Goal: Task Accomplishment & Management: Use online tool/utility

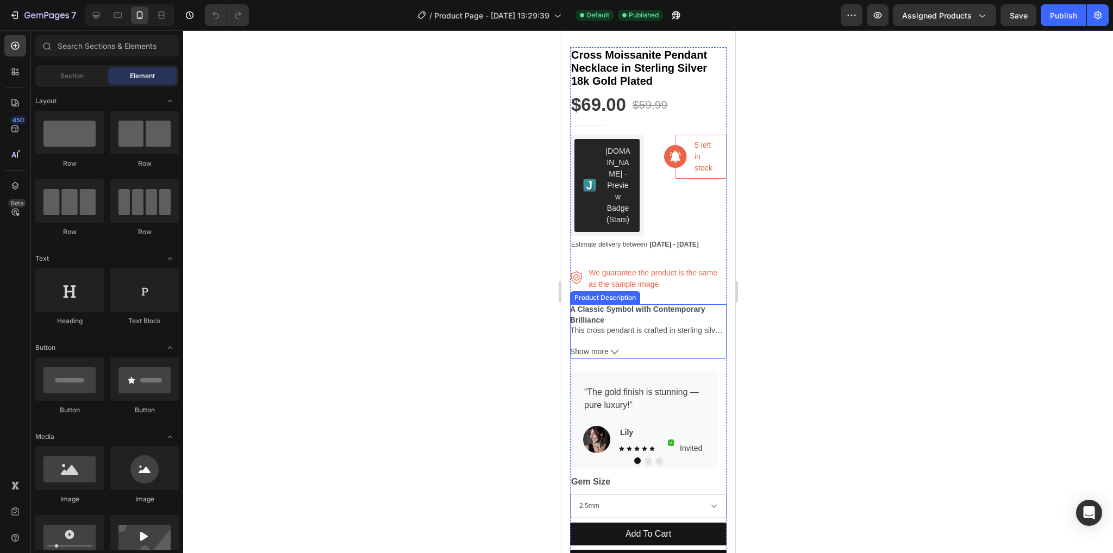
scroll to position [381, 0]
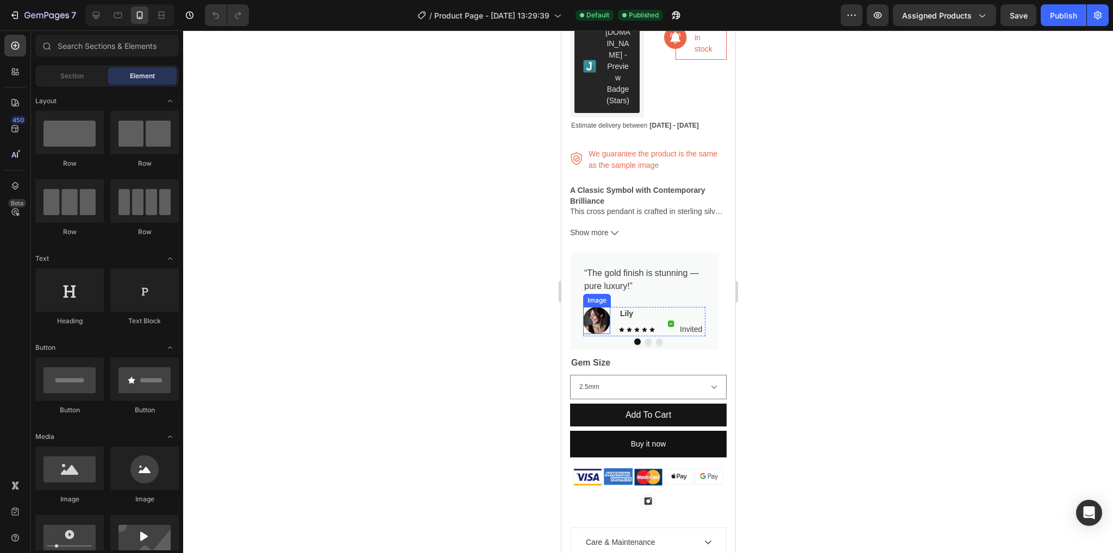
click at [596, 316] on img at bounding box center [596, 320] width 27 height 27
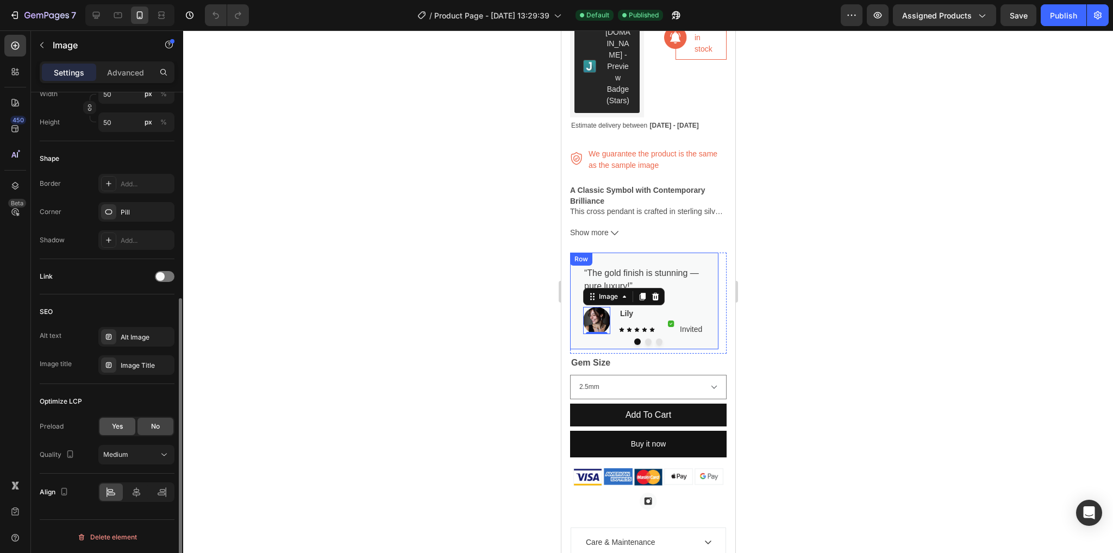
click at [124, 420] on div "Yes" at bounding box center [117, 426] width 36 height 17
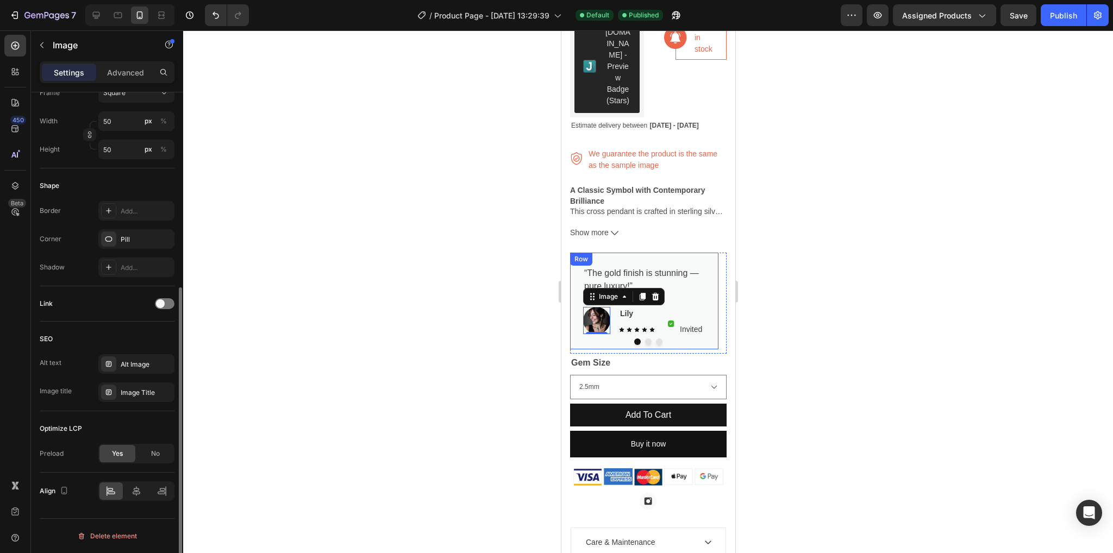
scroll to position [327, 0]
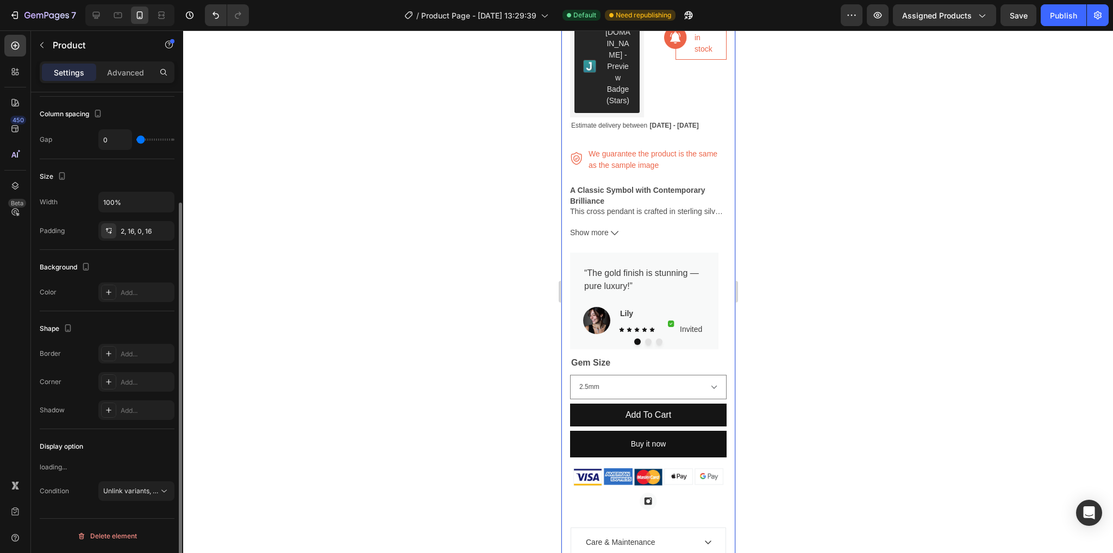
click at [568, 501] on div "Product Images Cross Moissanite Pendant Necklace in Sterling Silver 18k Gold Pl…" at bounding box center [648, 215] width 174 height 1037
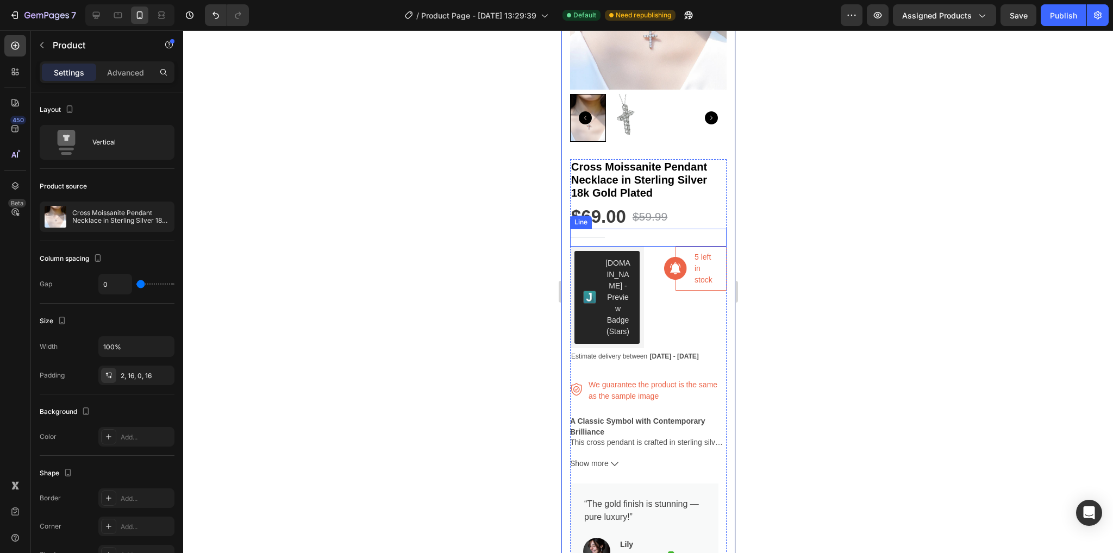
scroll to position [0, 0]
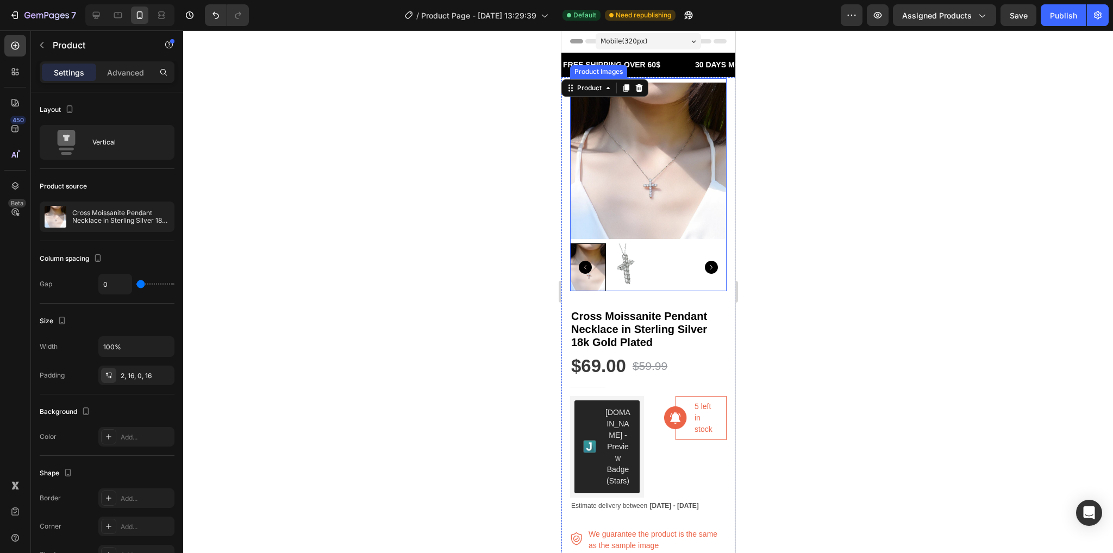
click at [657, 196] on img at bounding box center [648, 161] width 157 height 157
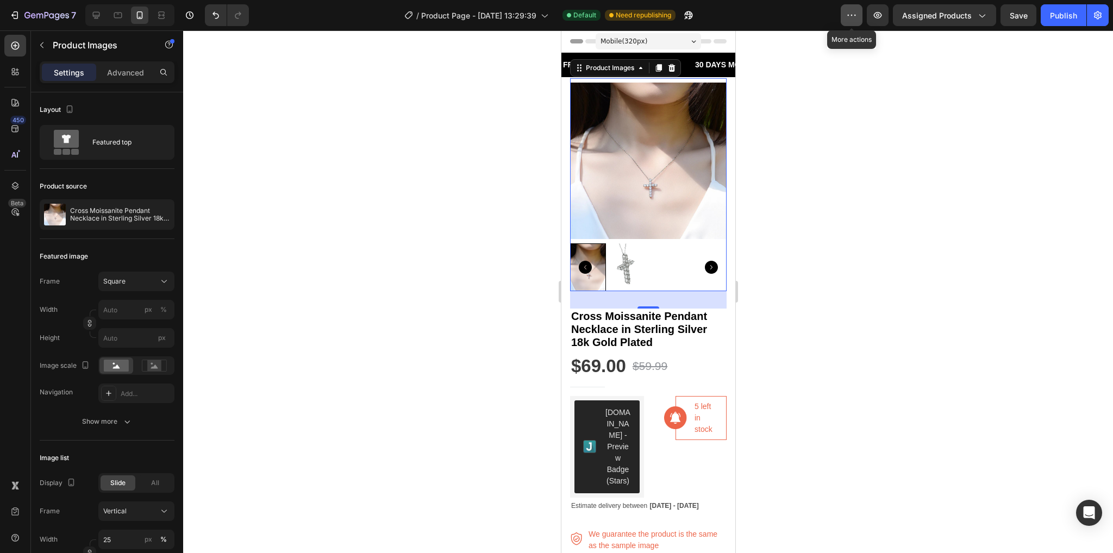
click at [852, 13] on icon "button" at bounding box center [852, 15] width 11 height 11
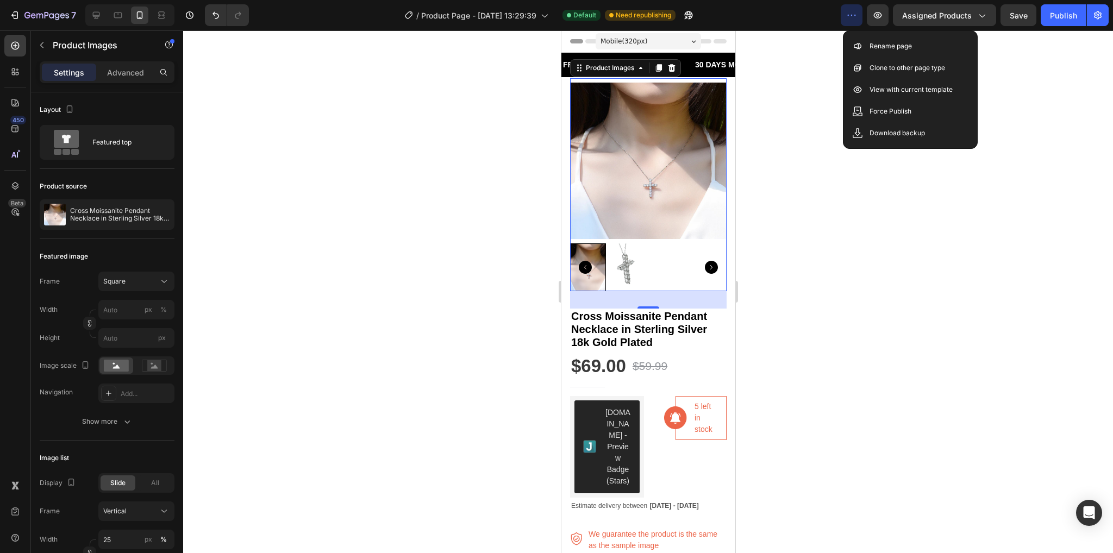
click at [852, 13] on icon "button" at bounding box center [852, 15] width 11 height 11
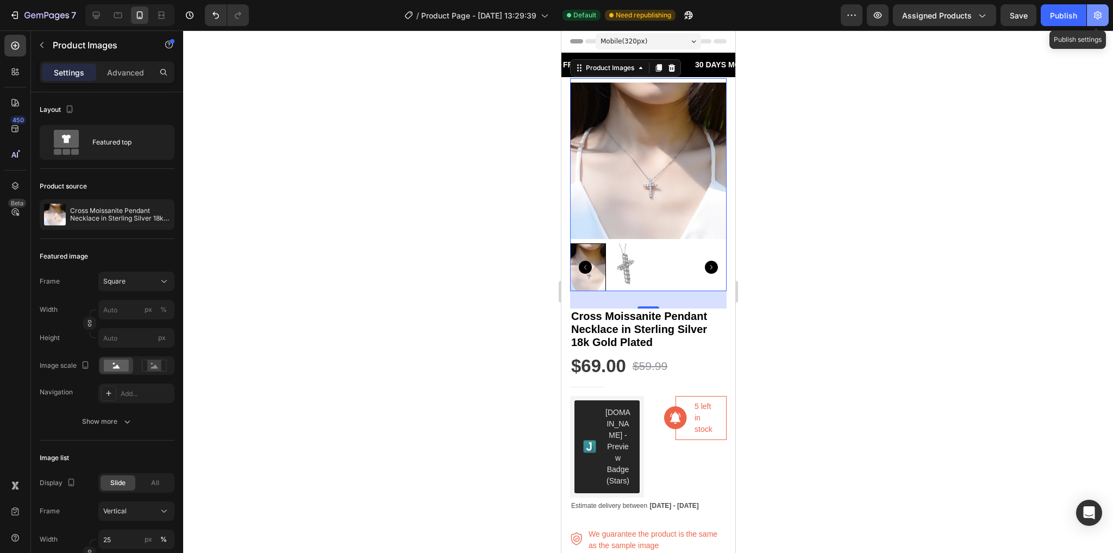
click at [1098, 12] on icon "button" at bounding box center [1098, 15] width 8 height 8
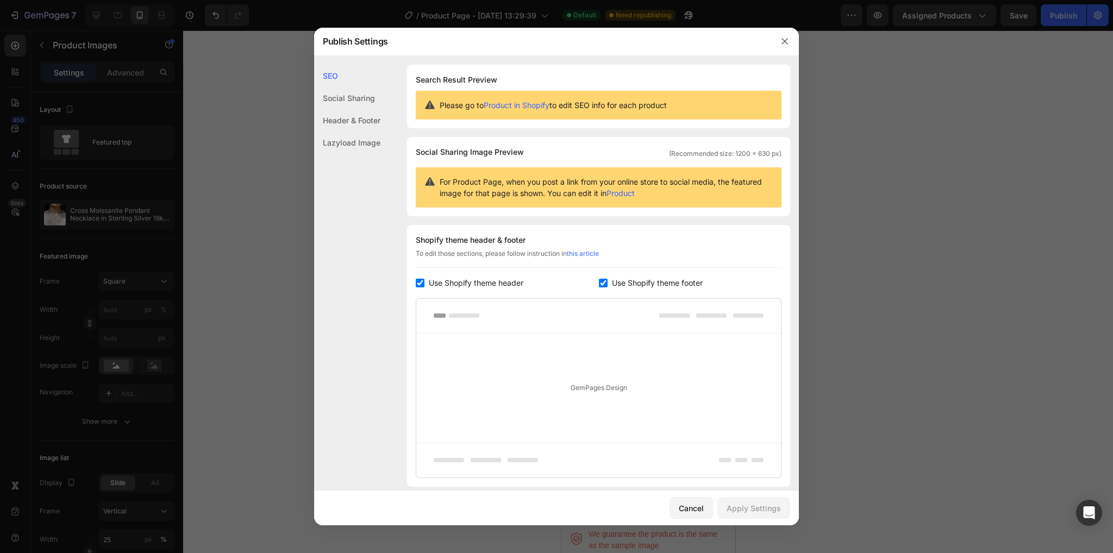
click at [372, 136] on div "Lazyload Image" at bounding box center [347, 143] width 66 height 22
click at [356, 91] on div "Social Sharing" at bounding box center [347, 98] width 66 height 22
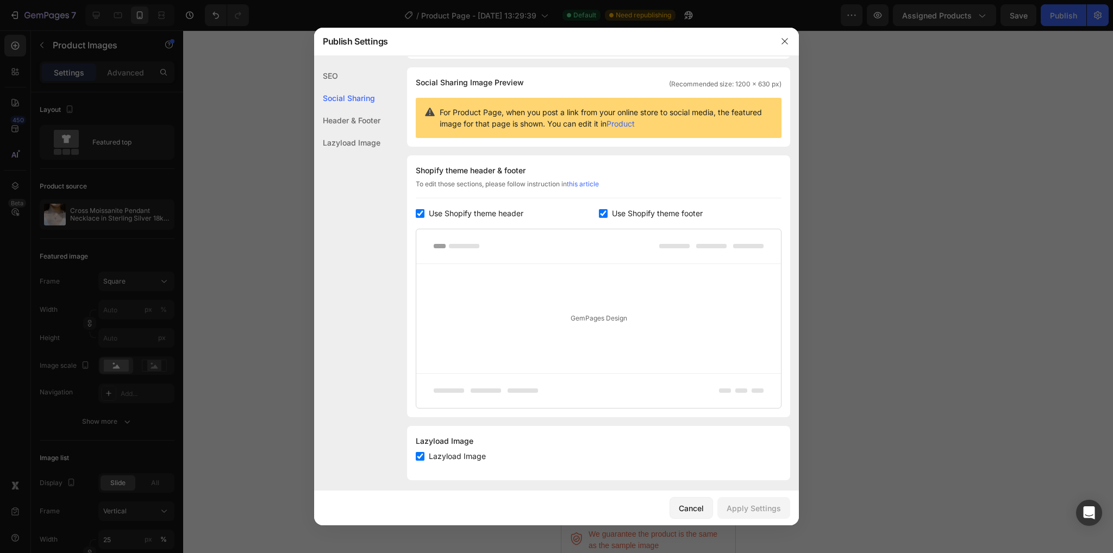
click at [364, 118] on div "Header & Footer" at bounding box center [347, 120] width 66 height 22
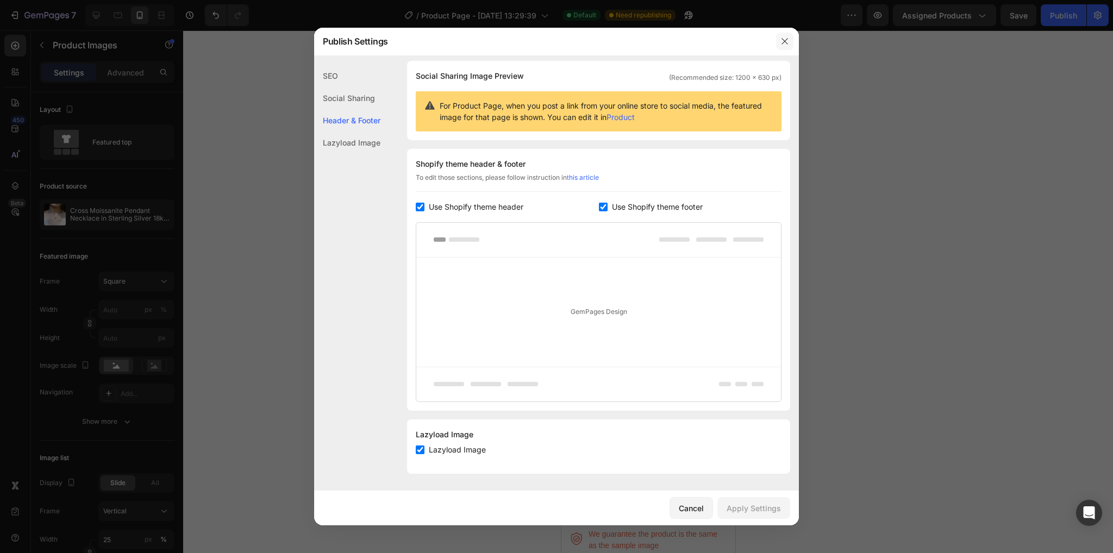
drag, startPoint x: 778, startPoint y: 40, endPoint x: 110, endPoint y: 58, distance: 667.9
click at [778, 40] on button "button" at bounding box center [784, 41] width 17 height 17
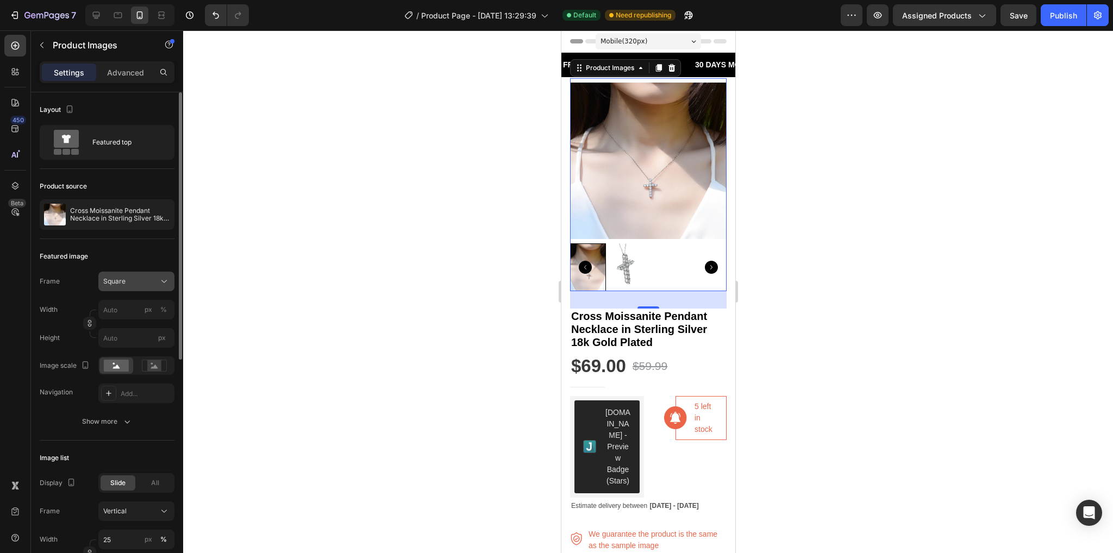
click at [133, 284] on div "Square" at bounding box center [129, 282] width 53 height 10
click at [161, 365] on div "Original" at bounding box center [134, 370] width 63 height 10
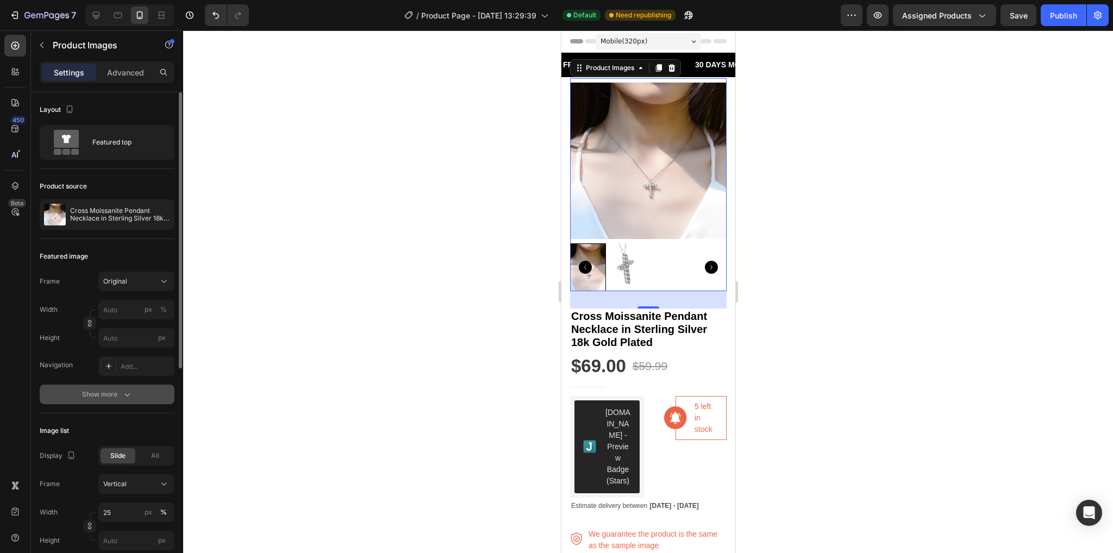
click at [87, 399] on div "Show more" at bounding box center [107, 394] width 51 height 11
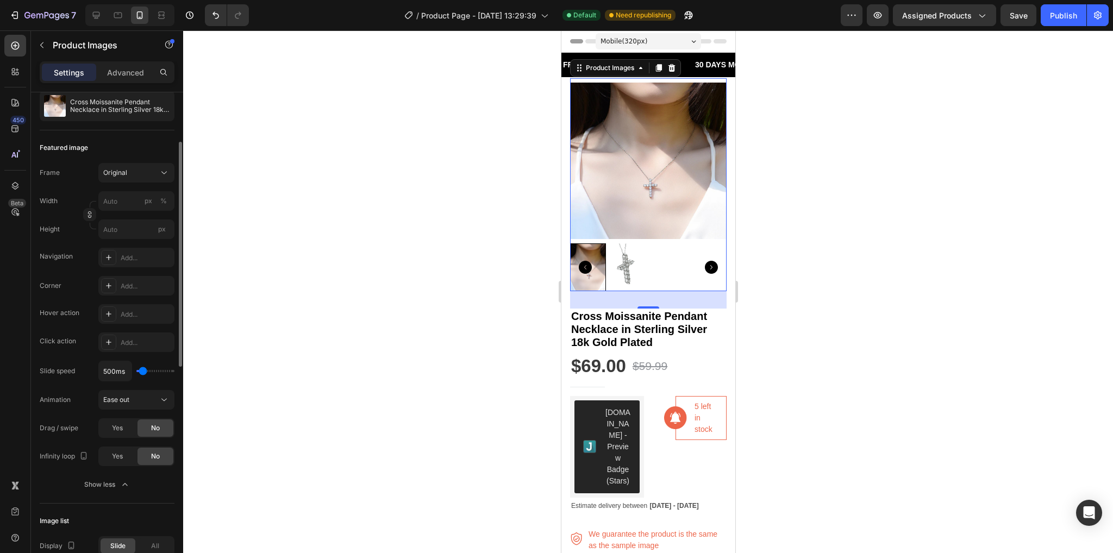
scroll to position [163, 0]
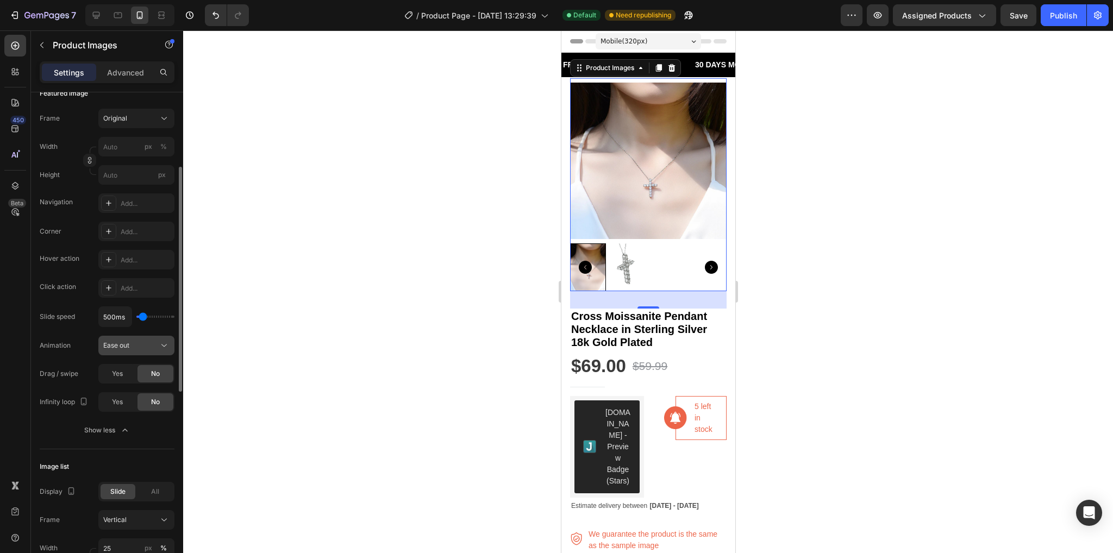
click at [146, 346] on div "Ease out" at bounding box center [130, 346] width 55 height 10
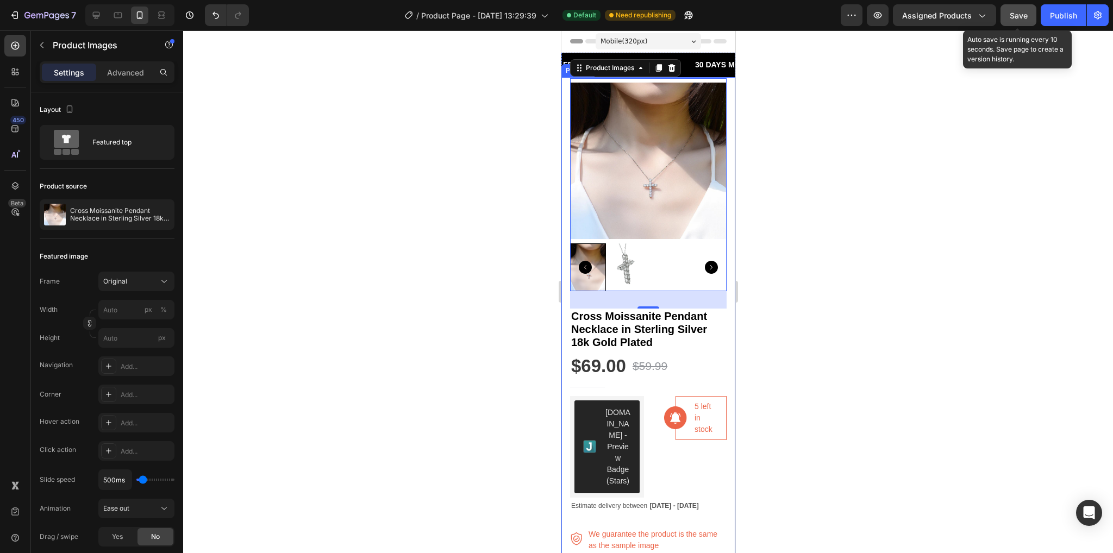
click at [1016, 12] on span "Save" at bounding box center [1019, 15] width 18 height 9
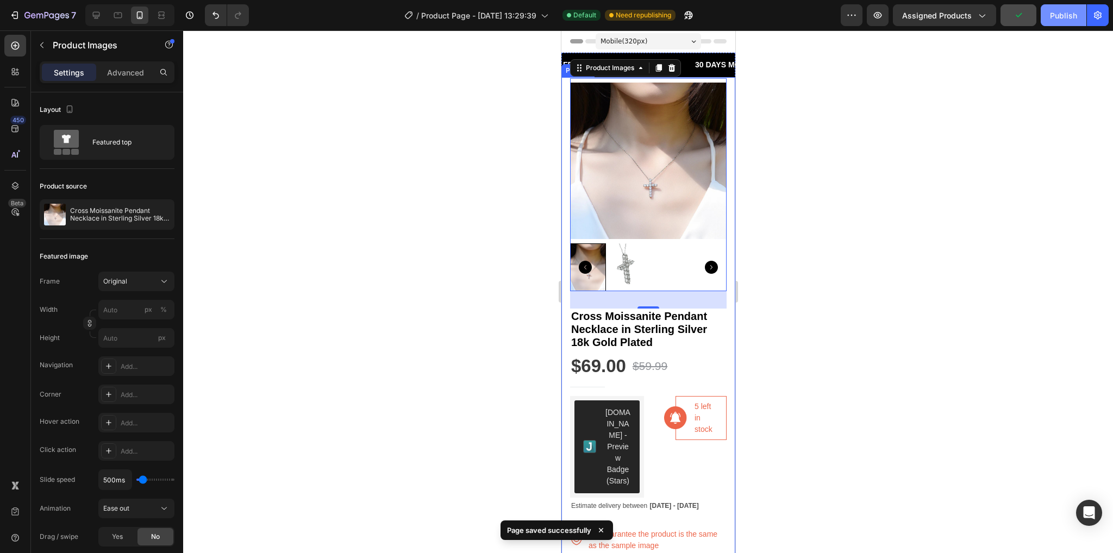
click at [1047, 18] on button "Publish" at bounding box center [1064, 15] width 46 height 22
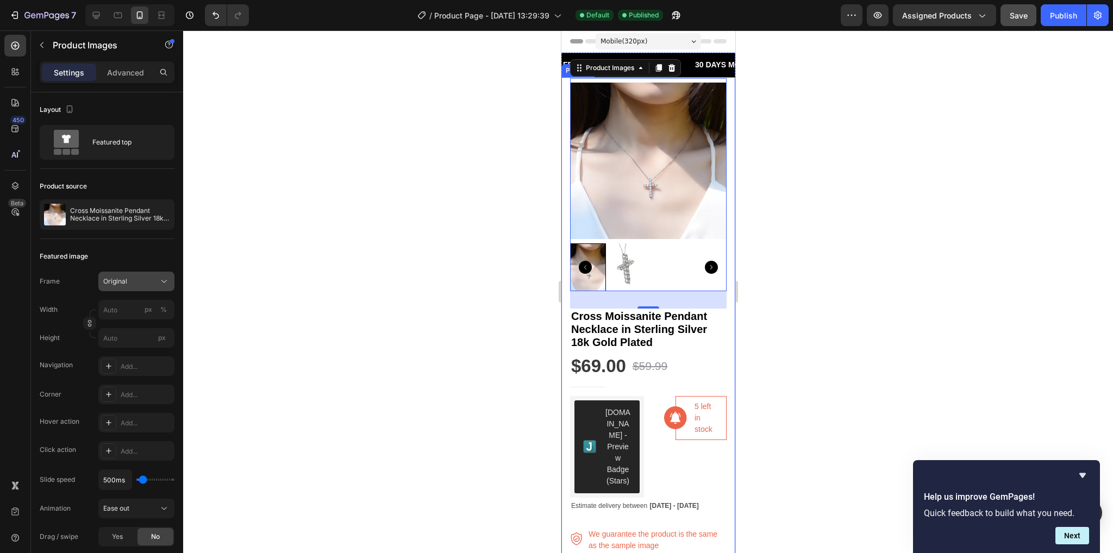
click at [157, 280] on div "Original" at bounding box center [136, 281] width 66 height 11
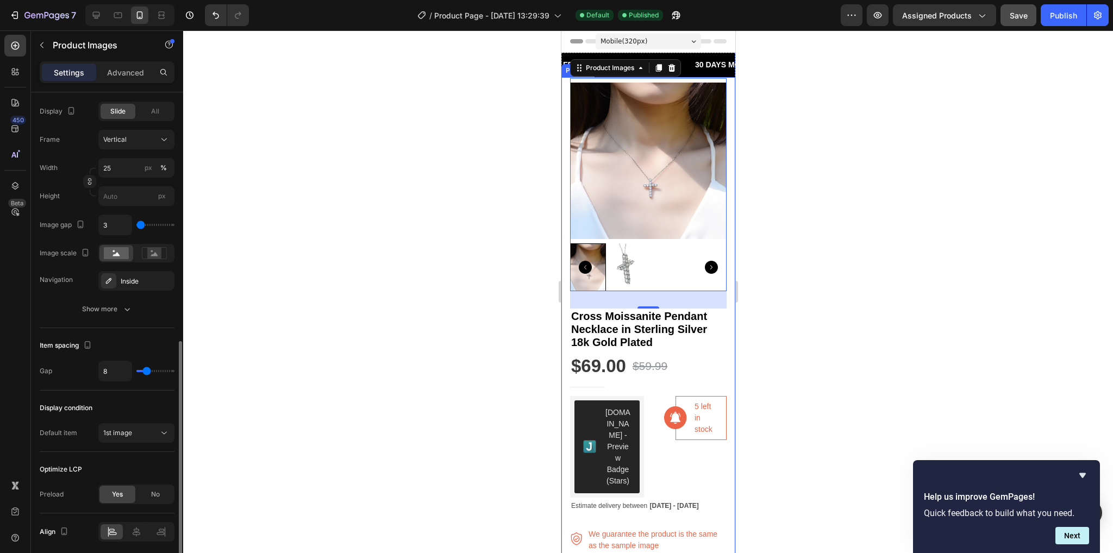
scroll to position [583, 0]
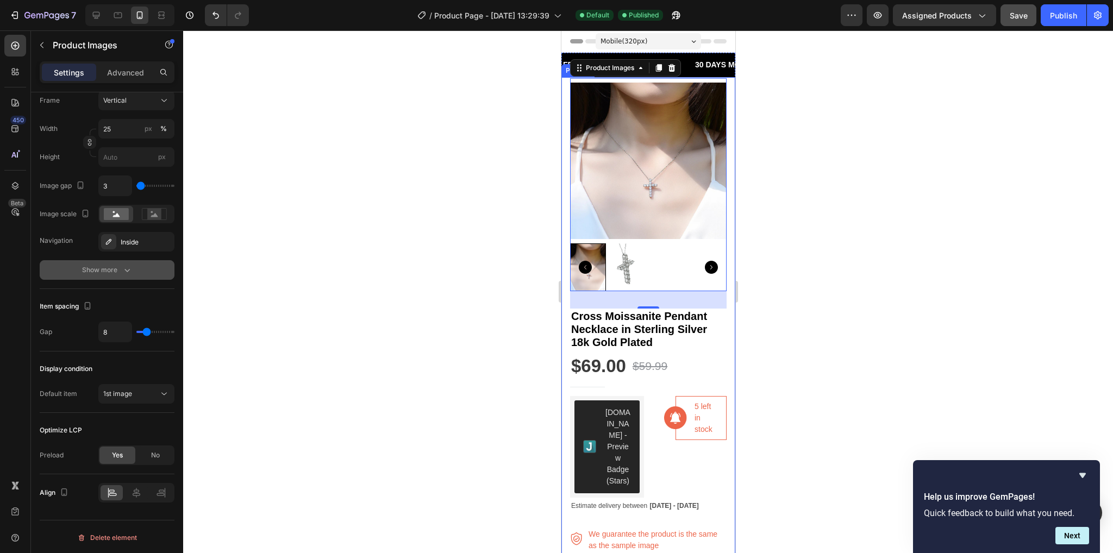
click at [101, 265] on div "Show more" at bounding box center [107, 270] width 51 height 11
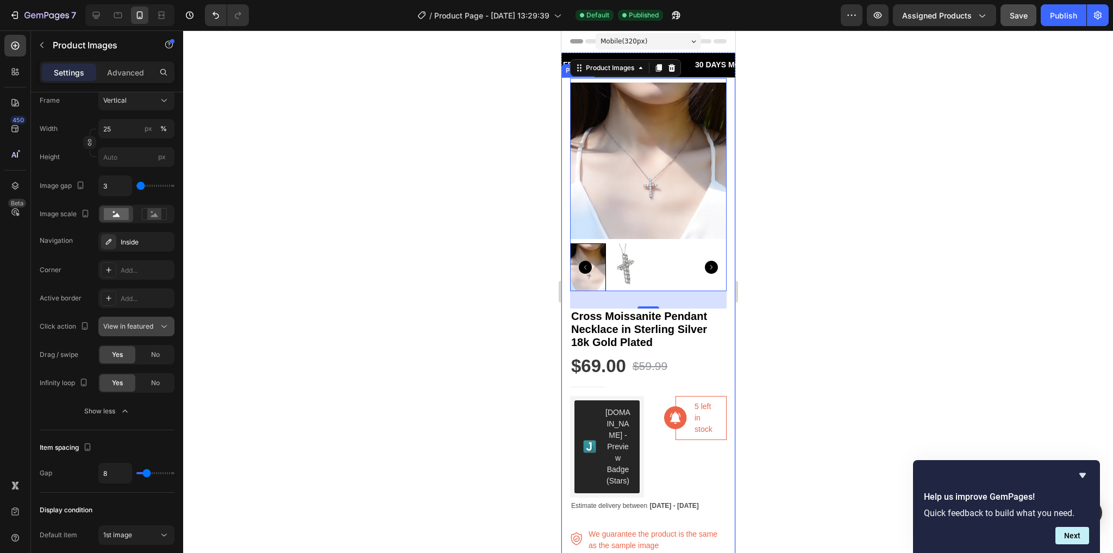
click at [142, 325] on span "View in featured" at bounding box center [128, 326] width 50 height 8
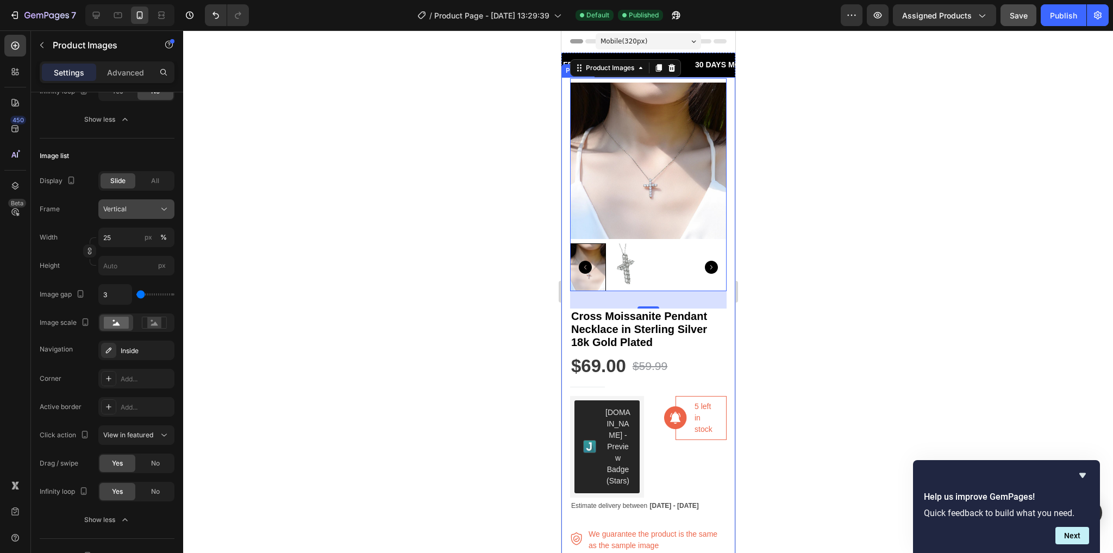
click at [117, 212] on span "Vertical" at bounding box center [114, 209] width 23 height 10
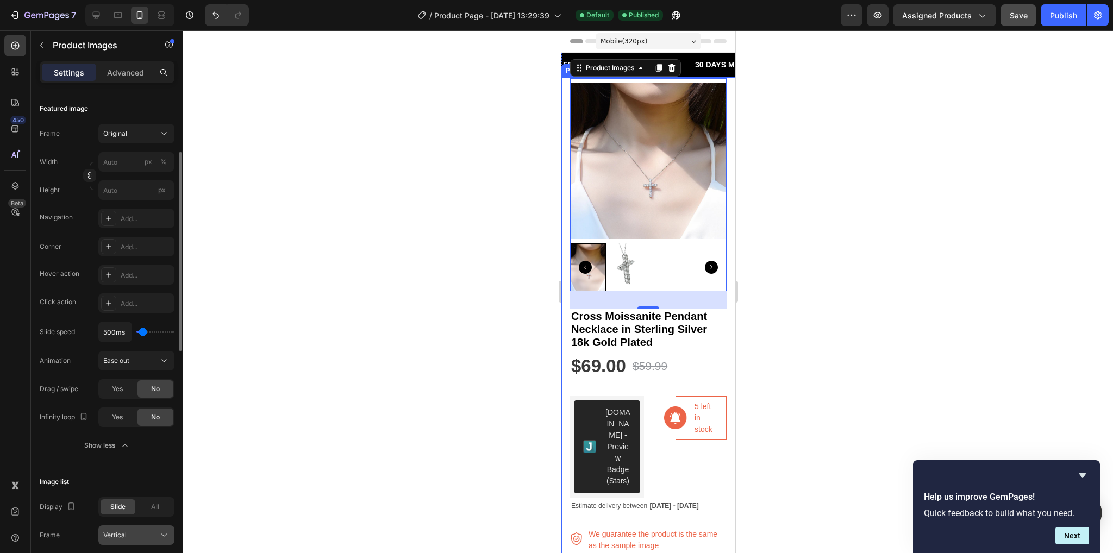
scroll to position [0, 0]
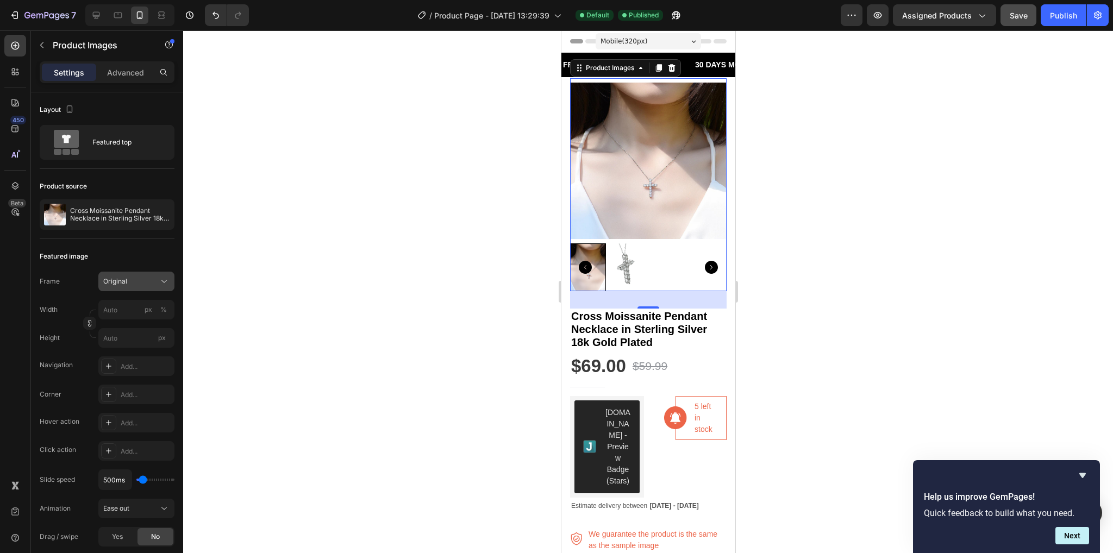
click at [135, 278] on div "Original" at bounding box center [129, 282] width 53 height 10
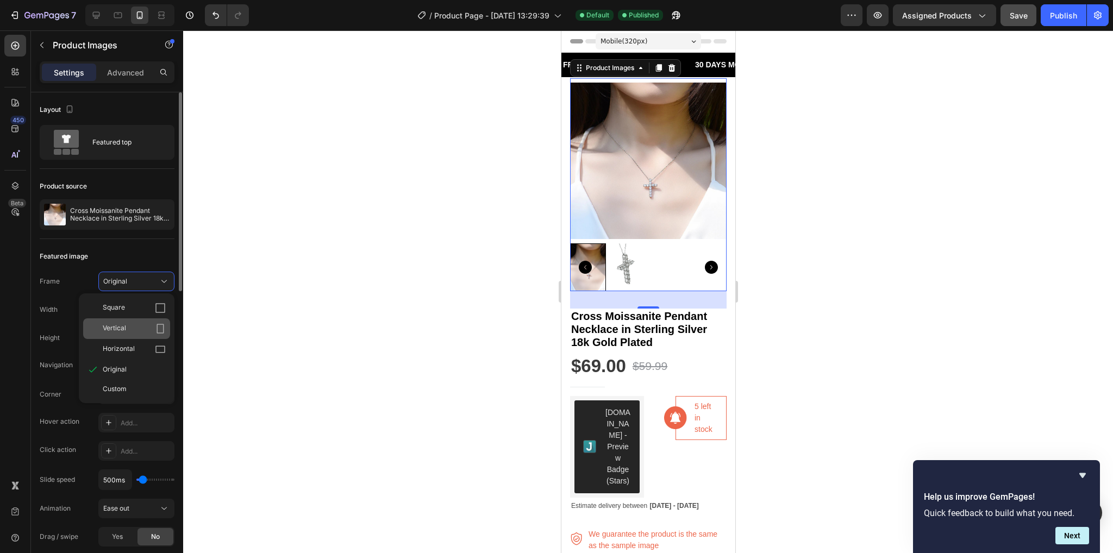
click at [145, 323] on div "Vertical" at bounding box center [134, 328] width 63 height 11
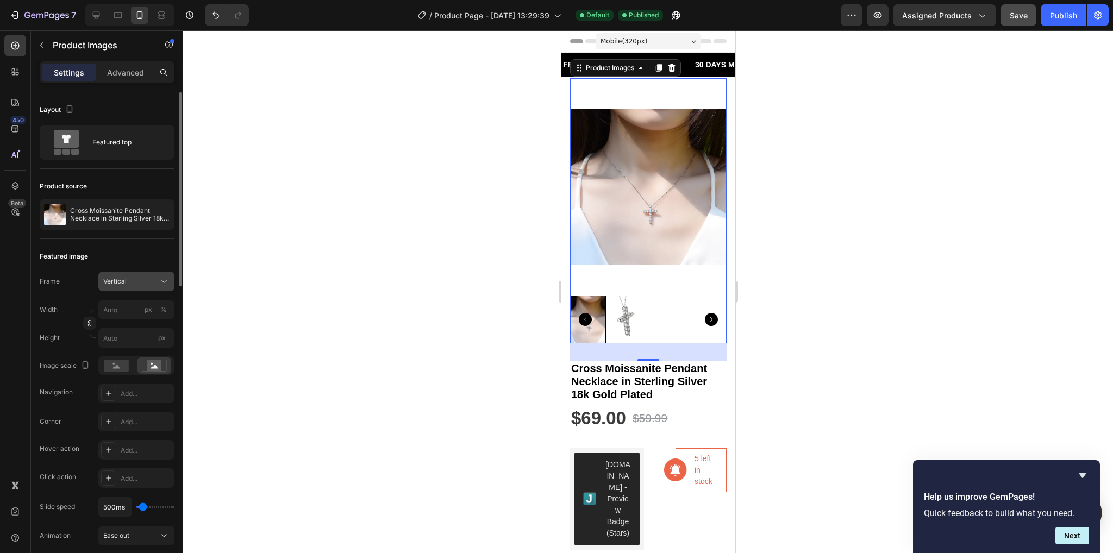
click at [157, 279] on div "Vertical" at bounding box center [136, 281] width 66 height 11
click at [157, 302] on div "Square" at bounding box center [126, 308] width 87 height 21
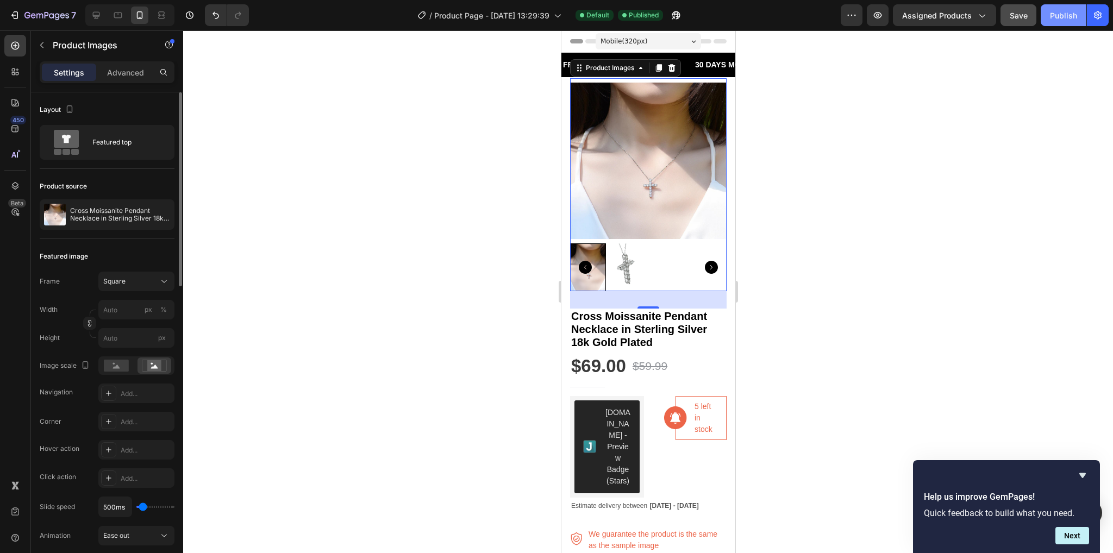
click at [1059, 14] on div "Publish" at bounding box center [1063, 15] width 27 height 11
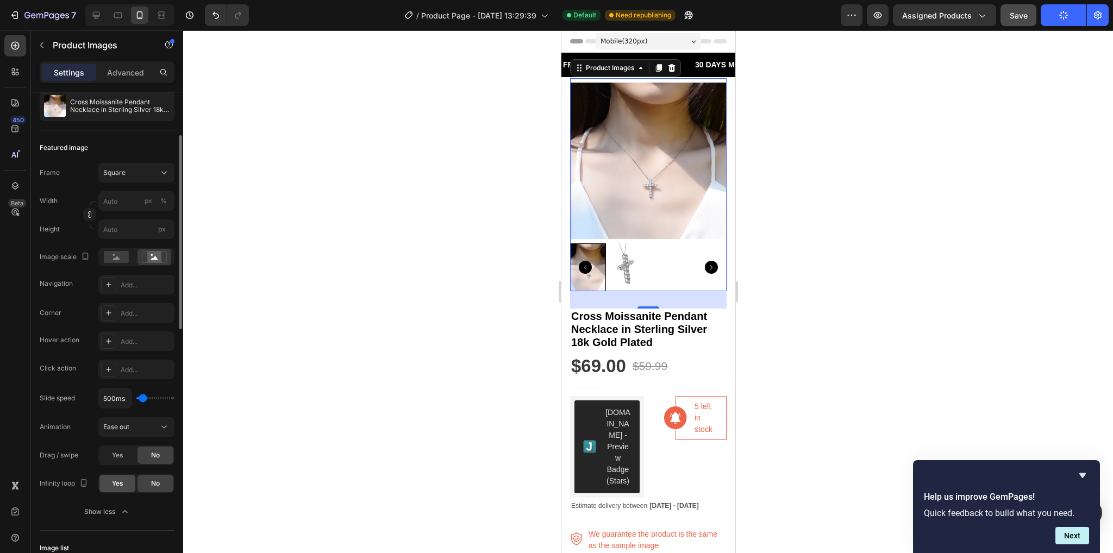
scroll to position [217, 0]
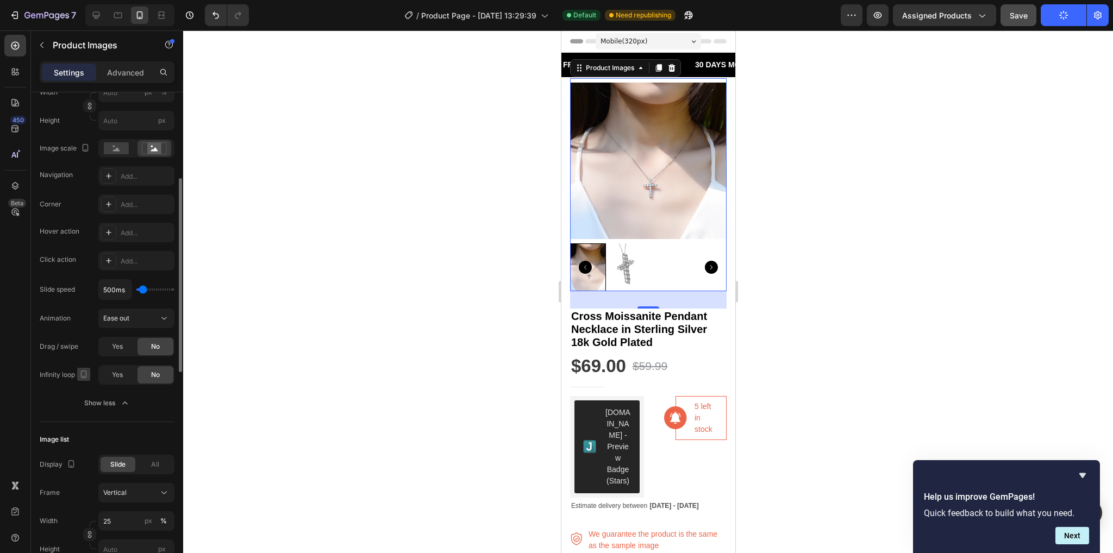
click at [86, 371] on icon "button" at bounding box center [84, 375] width 6 height 8
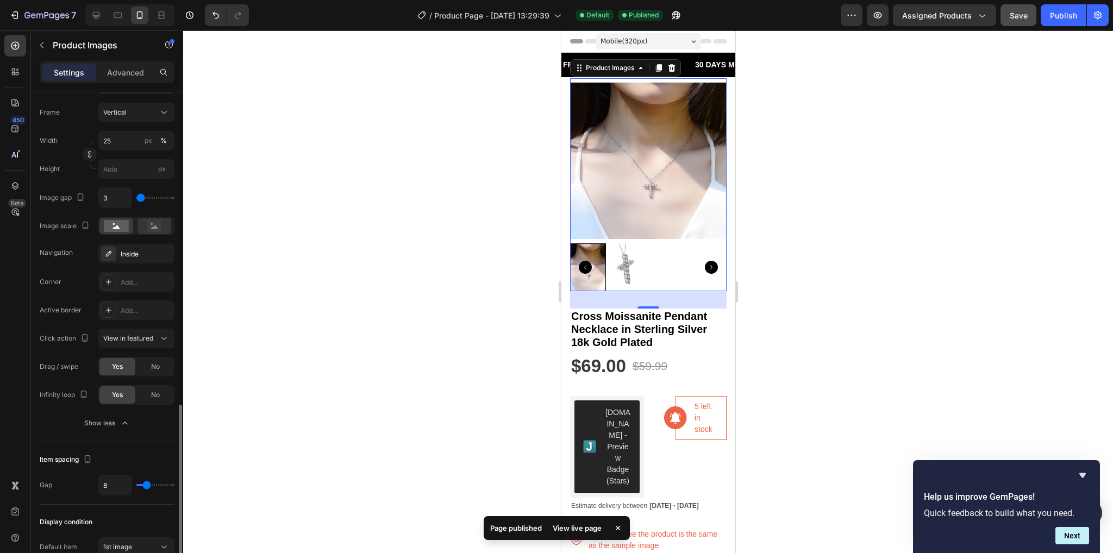
scroll to position [652, 0]
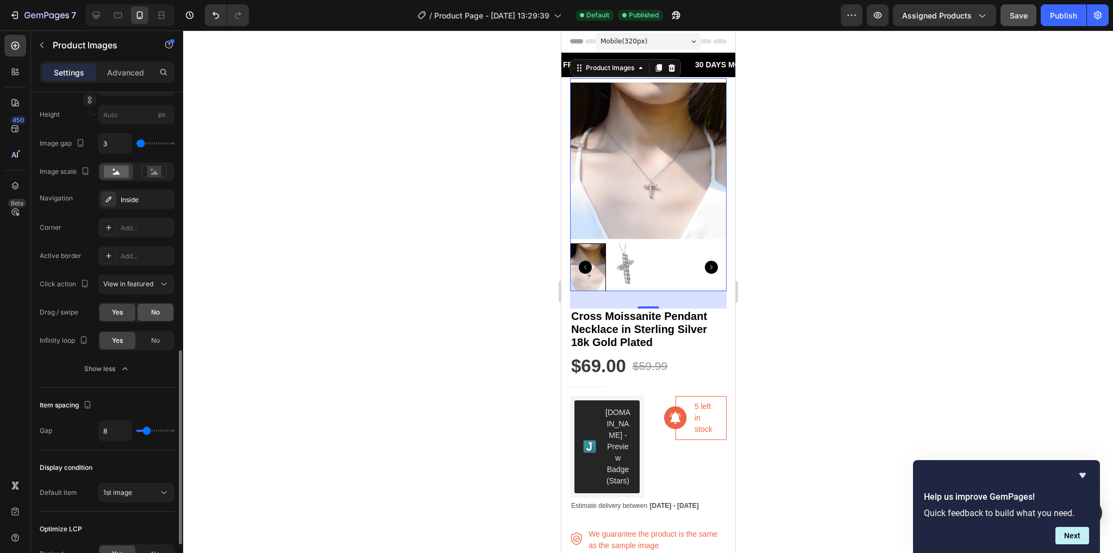
click at [146, 305] on div "No" at bounding box center [156, 312] width 36 height 17
click at [130, 315] on div "Yes" at bounding box center [117, 312] width 36 height 17
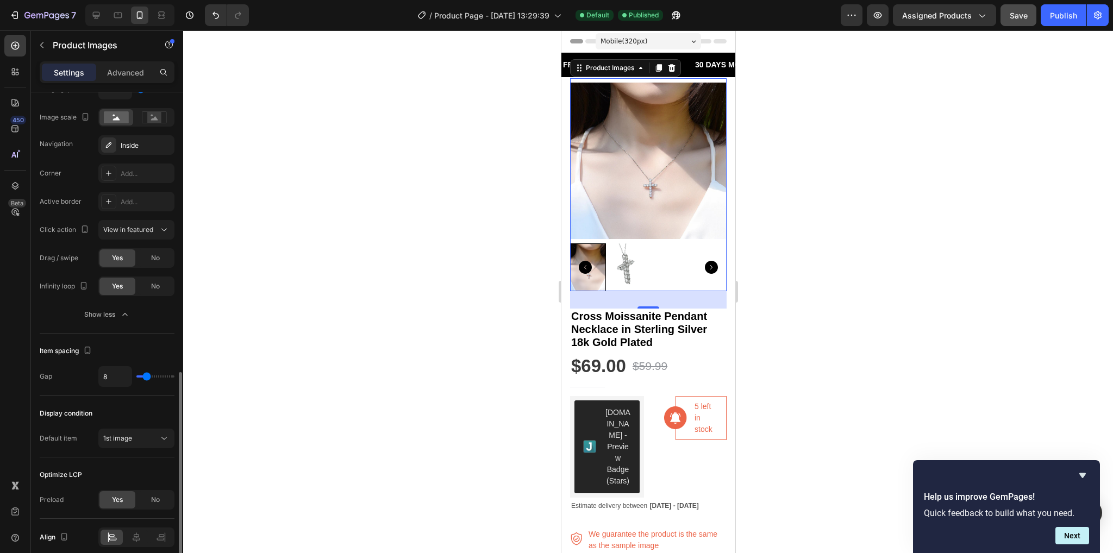
scroll to position [751, 0]
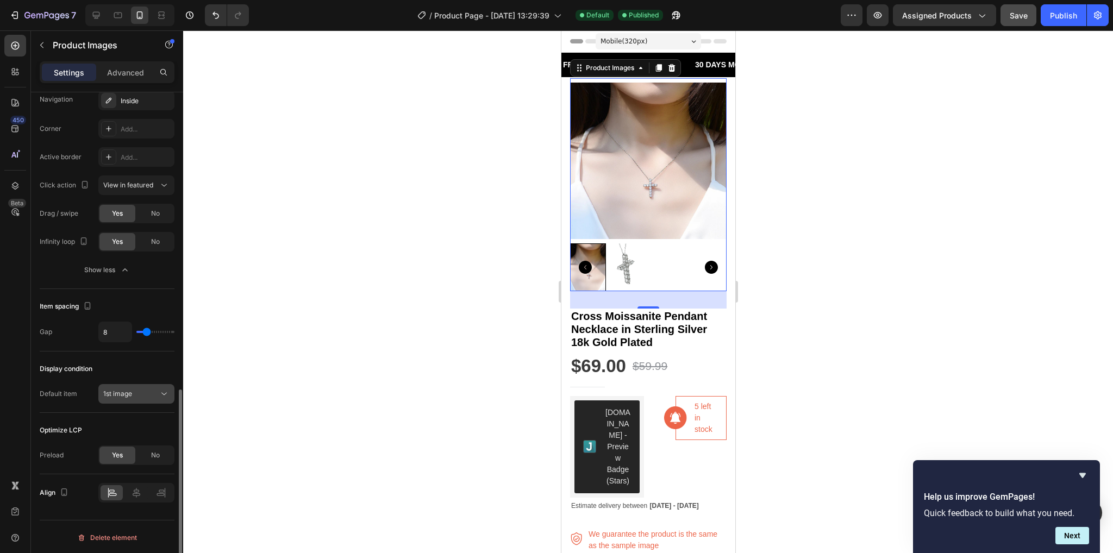
click at [148, 401] on button "1st image" at bounding box center [136, 394] width 76 height 20
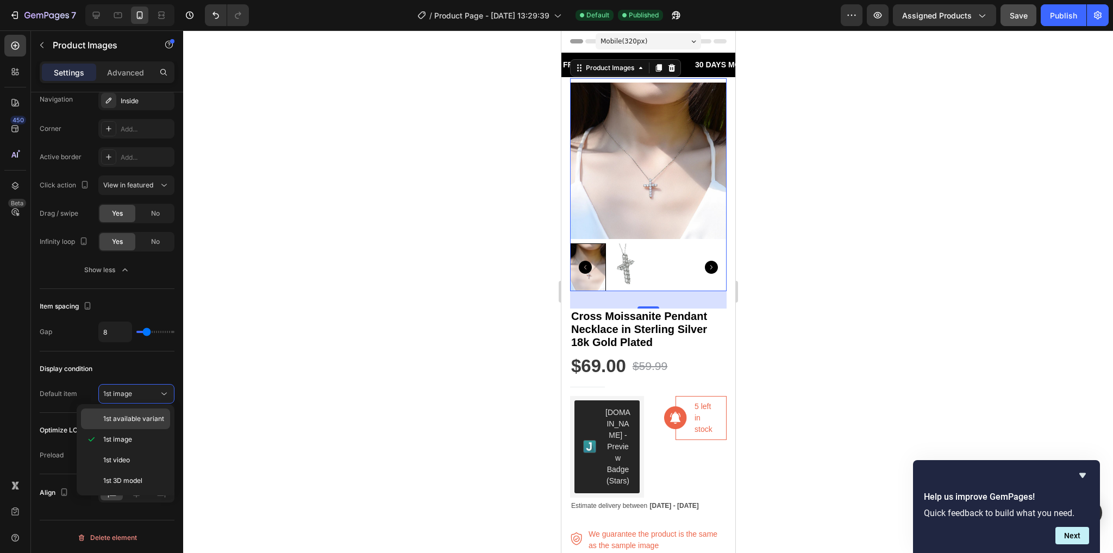
click at [148, 423] on span "1st available variant" at bounding box center [133, 419] width 61 height 10
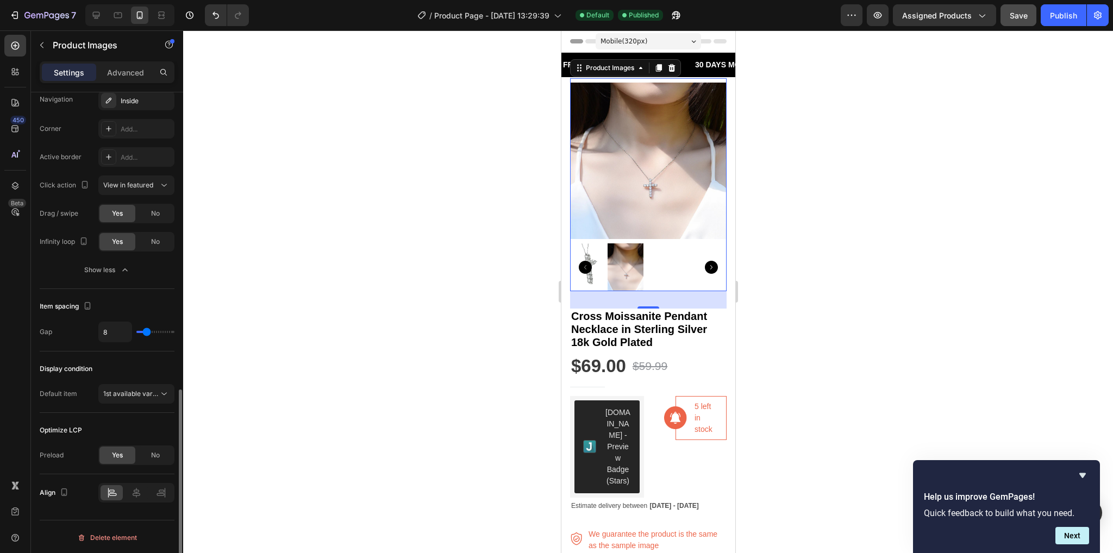
click at [138, 381] on div "Display condition Default item 1st available variant" at bounding box center [107, 382] width 135 height 61
click at [138, 402] on button "1st available variant" at bounding box center [136, 394] width 76 height 20
click at [136, 431] on div "1st image" at bounding box center [125, 440] width 89 height 21
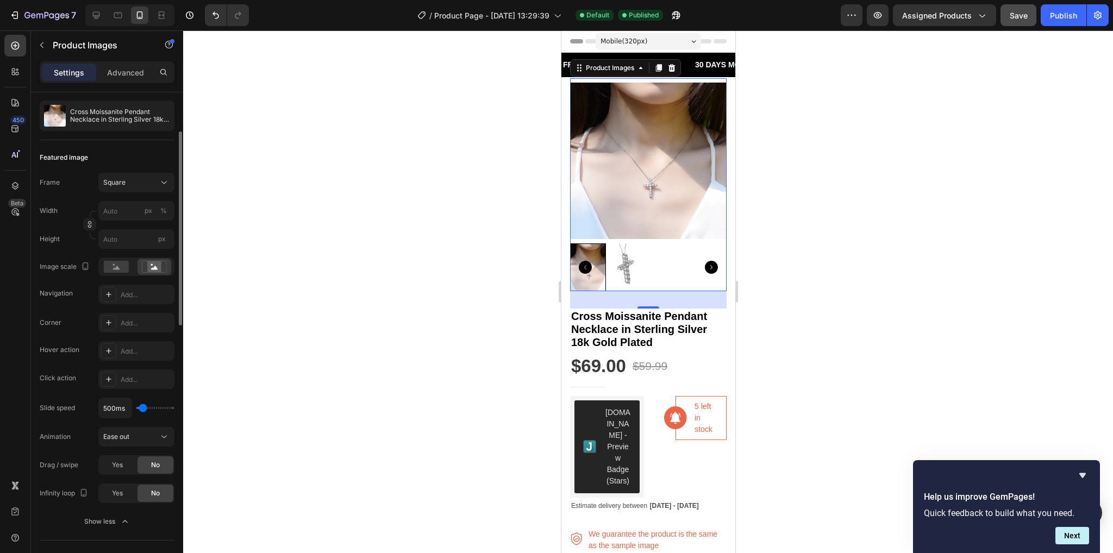
scroll to position [0, 0]
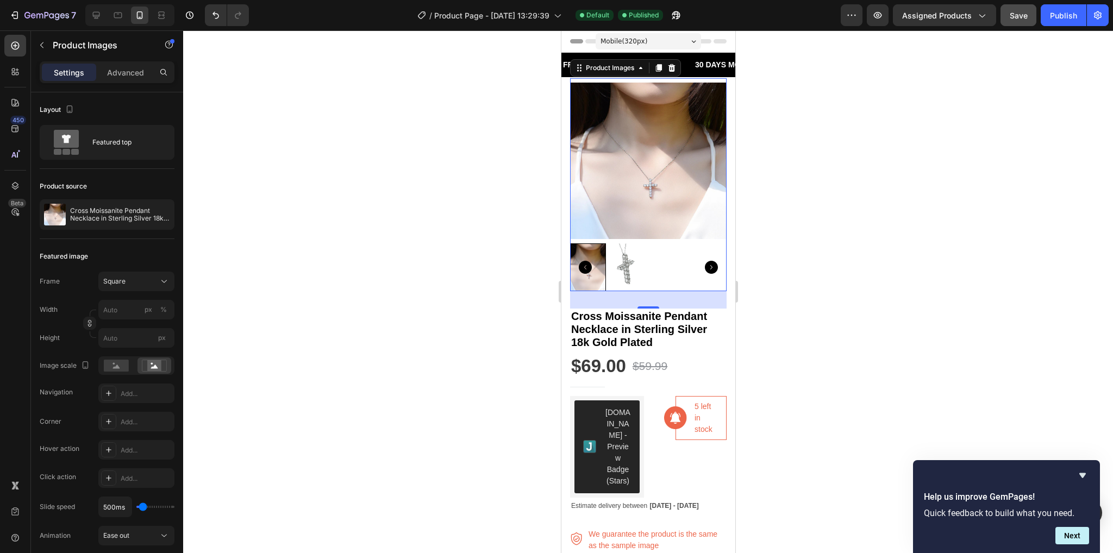
click at [677, 190] on img at bounding box center [648, 161] width 157 height 157
click at [132, 280] on div "Square" at bounding box center [129, 282] width 53 height 10
click at [153, 322] on div "Vertical" at bounding box center [126, 329] width 87 height 21
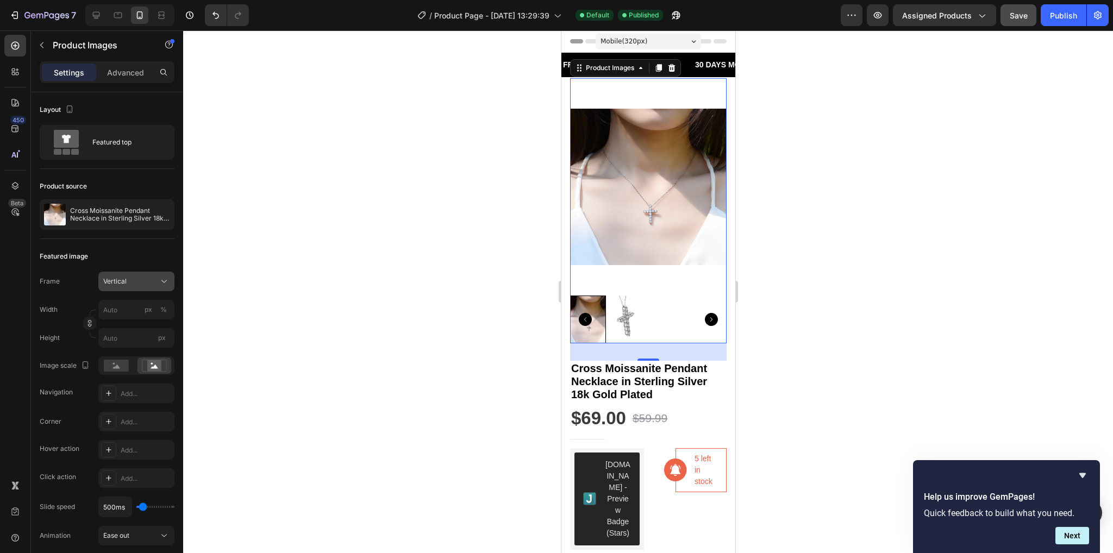
click at [139, 281] on div "Vertical" at bounding box center [129, 282] width 53 height 10
click at [154, 301] on div "Square" at bounding box center [126, 308] width 87 height 21
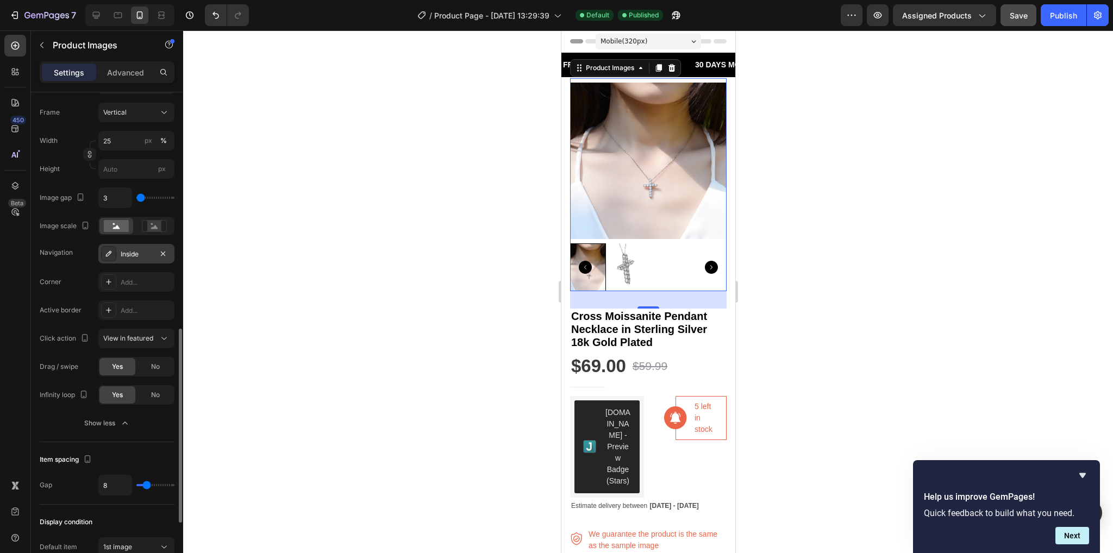
scroll to position [435, 0]
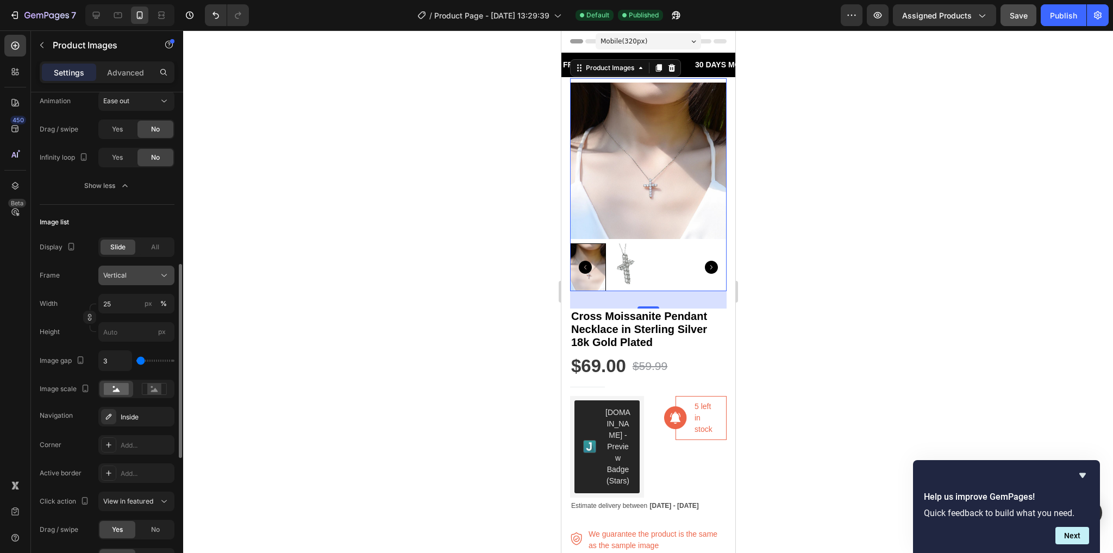
click at [137, 271] on div "Vertical" at bounding box center [129, 276] width 53 height 10
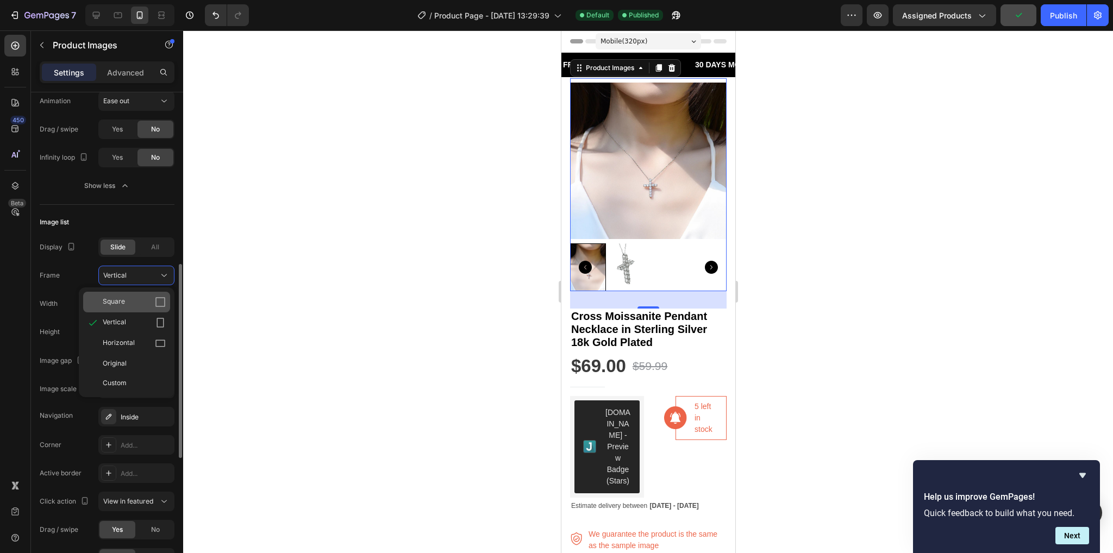
click at [164, 294] on div "Square" at bounding box center [126, 302] width 87 height 21
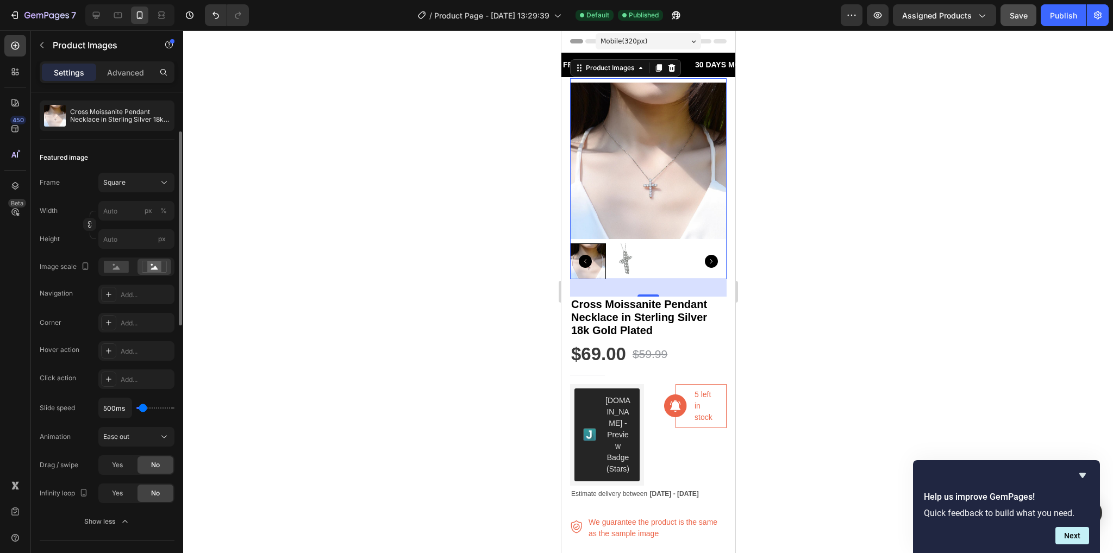
scroll to position [0, 0]
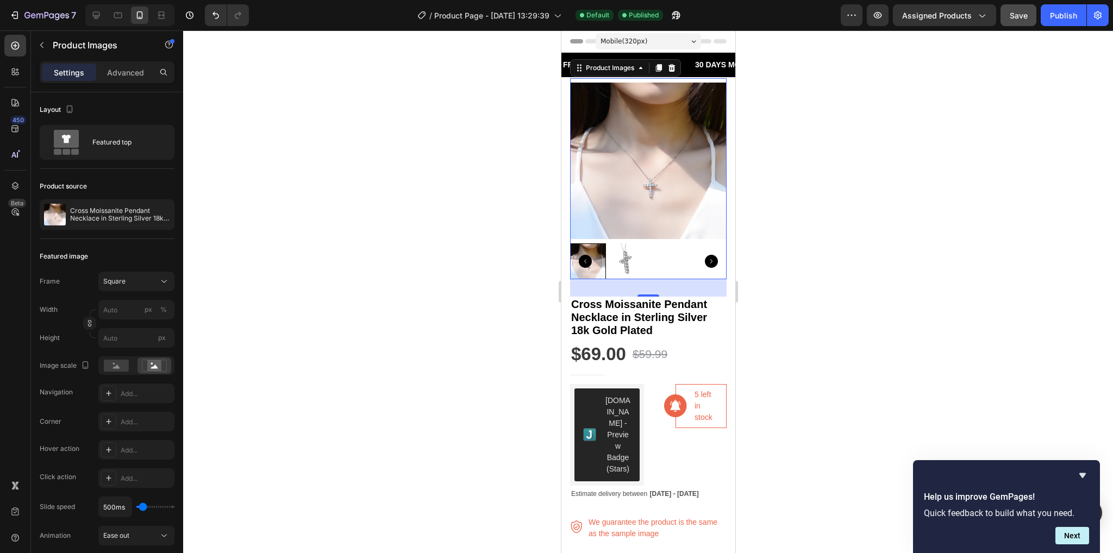
click at [624, 148] on img at bounding box center [648, 161] width 157 height 157
click at [614, 256] on img at bounding box center [625, 262] width 36 height 36
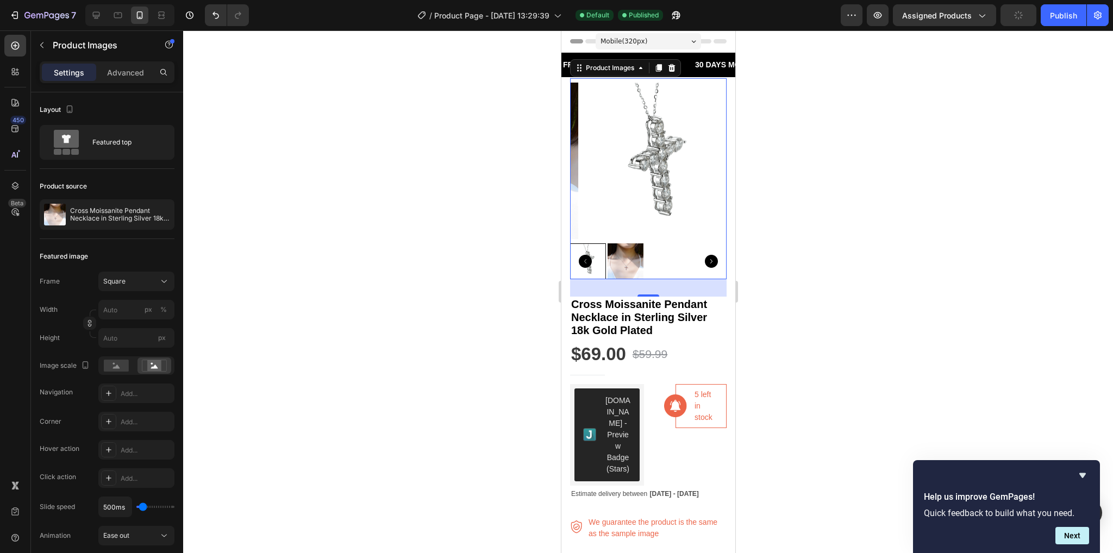
click at [687, 172] on img at bounding box center [656, 161] width 157 height 157
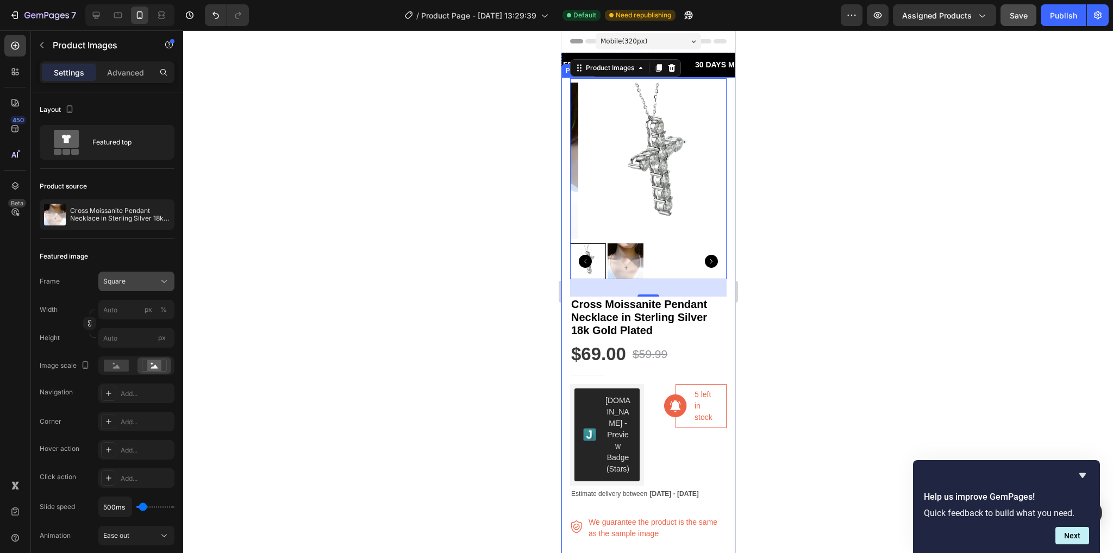
click at [150, 272] on button "Square" at bounding box center [136, 282] width 76 height 20
click at [1061, 24] on button "Publish" at bounding box center [1064, 15] width 46 height 22
click at [22, 9] on div "7" at bounding box center [42, 15] width 67 height 13
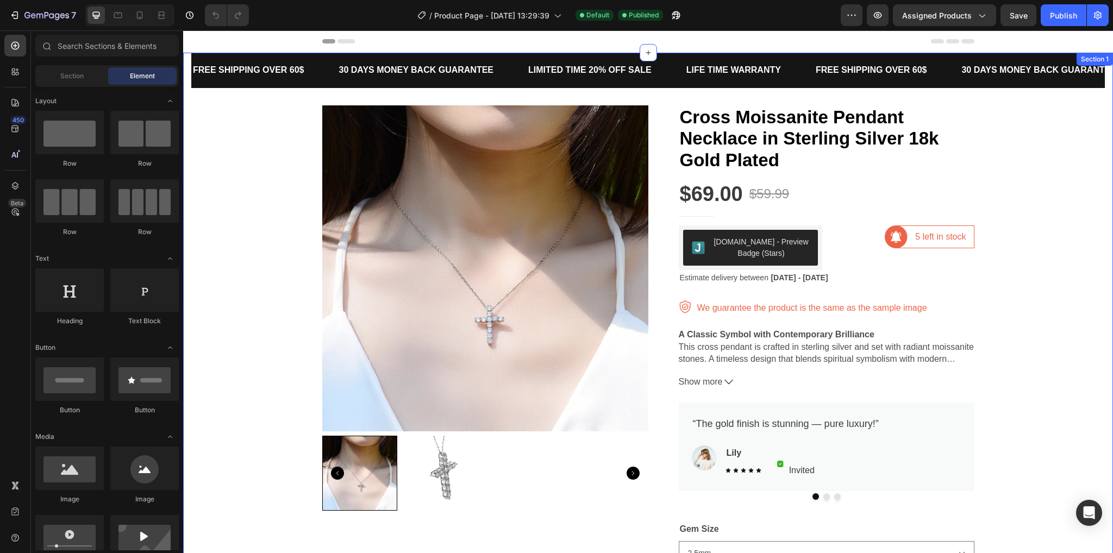
click at [274, 329] on div "FREE SHIPPING OVER 60$ Text Block 30 DAYS MONEY BACK GUARANTEE Text Block LIMIT…" at bounding box center [648, 440] width 914 height 775
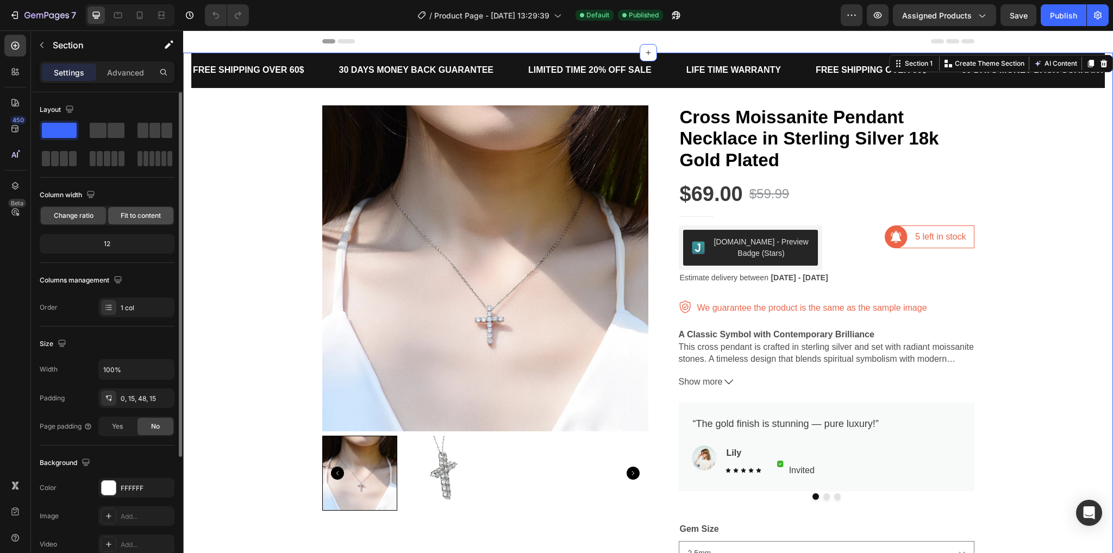
click at [130, 213] on span "Fit to content" at bounding box center [141, 216] width 40 height 10
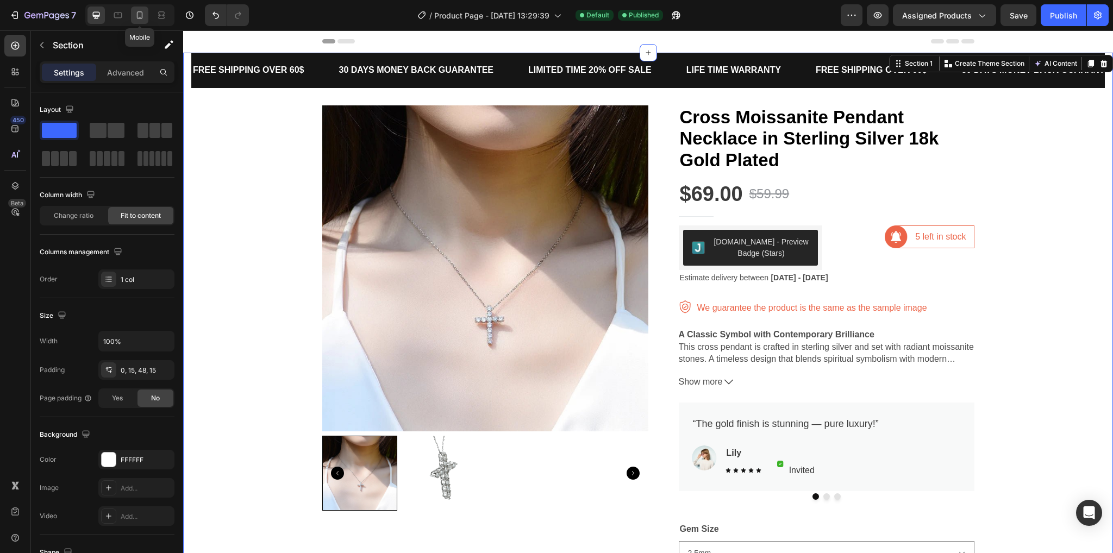
click at [138, 18] on icon at bounding box center [140, 15] width 6 height 8
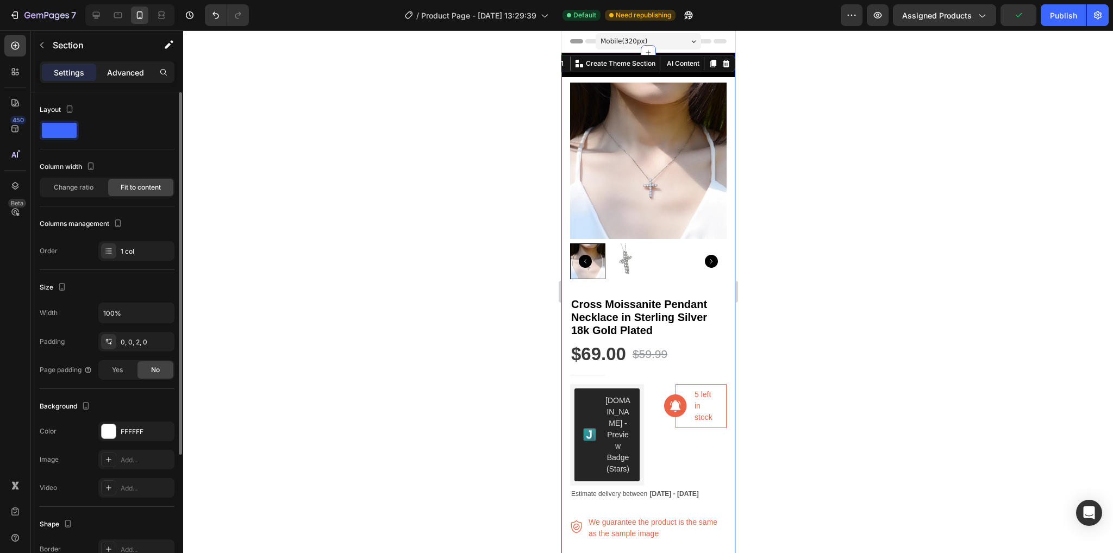
click at [108, 74] on p "Advanced" at bounding box center [125, 72] width 37 height 11
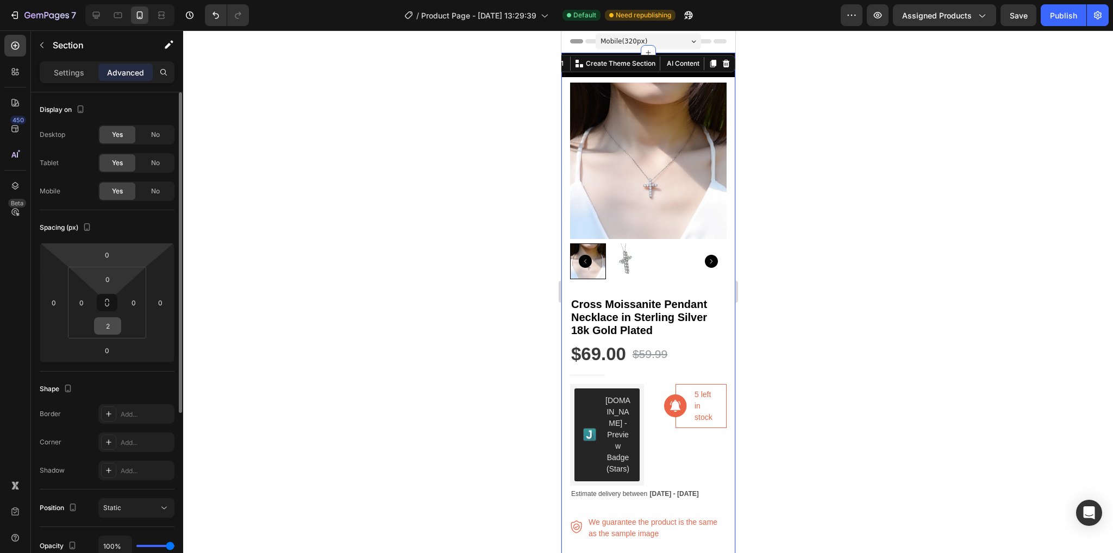
scroll to position [163, 0]
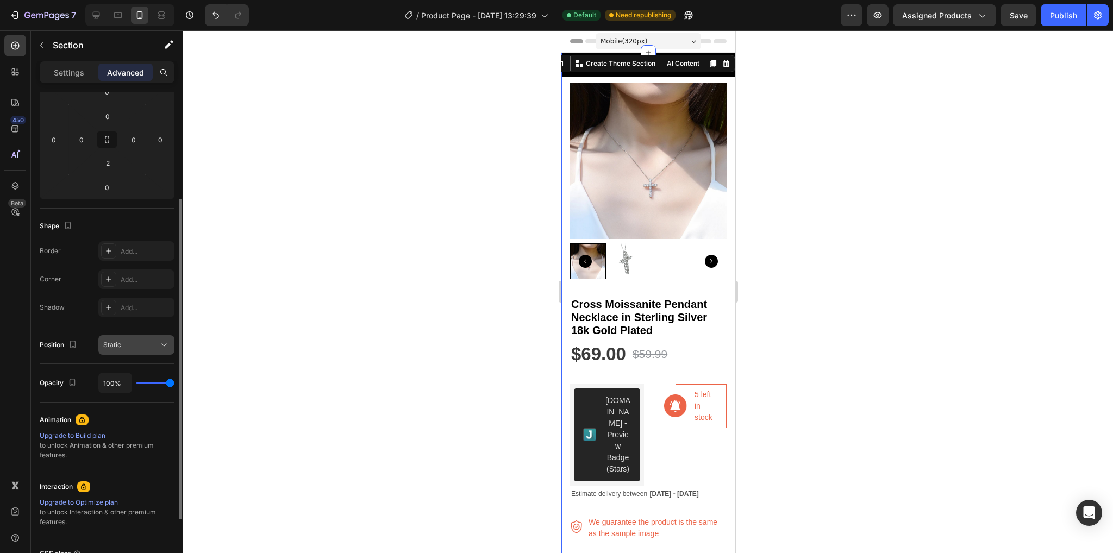
click at [139, 350] on div "Static" at bounding box center [136, 345] width 66 height 11
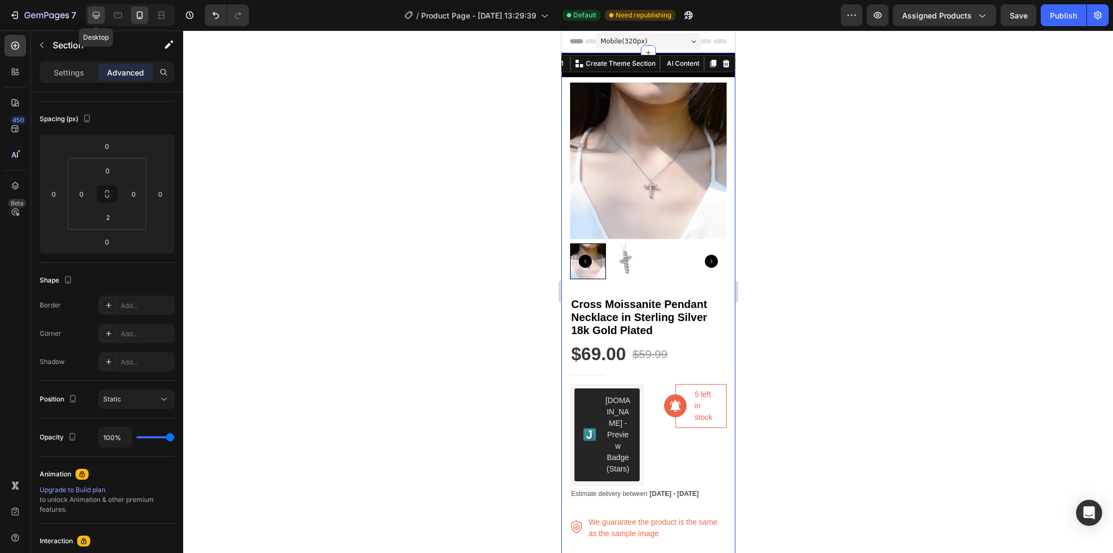
click at [104, 11] on div at bounding box center [96, 15] width 17 height 17
type input "15"
type input "48"
type input "15"
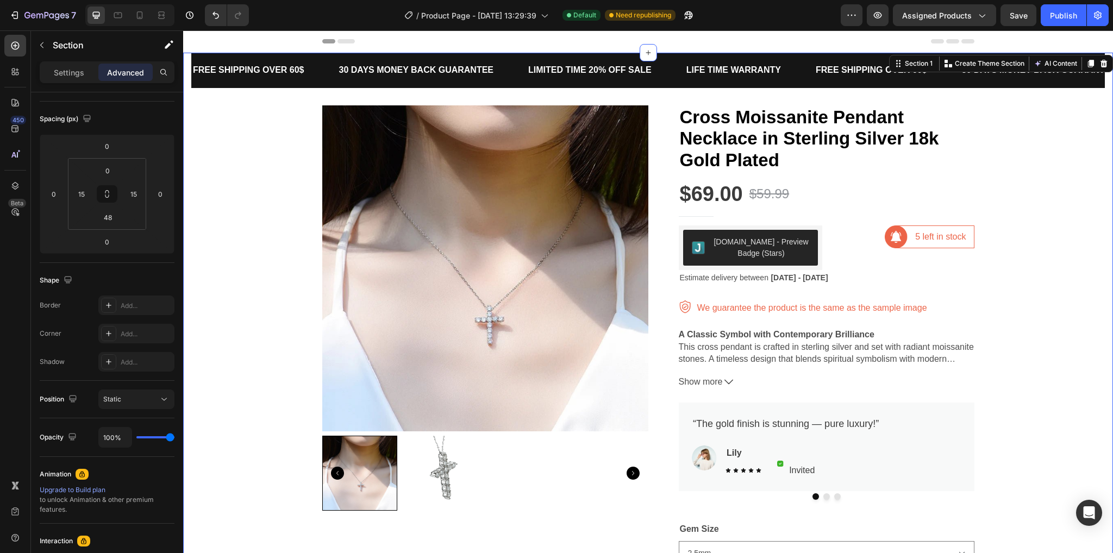
click at [216, 216] on div "FREE SHIPPING OVER 60$ Text Block 30 DAYS MONEY BACK GUARANTEE Text Block LIMIT…" at bounding box center [648, 440] width 914 height 775
click at [254, 165] on div "FREE SHIPPING OVER 60$ Text Block 30 DAYS MONEY BACK GUARANTEE Text Block LIMIT…" at bounding box center [648, 440] width 914 height 775
click at [312, 77] on div "FREE SHIPPING OVER 60$ Text Block" at bounding box center [265, 70] width 146 height 27
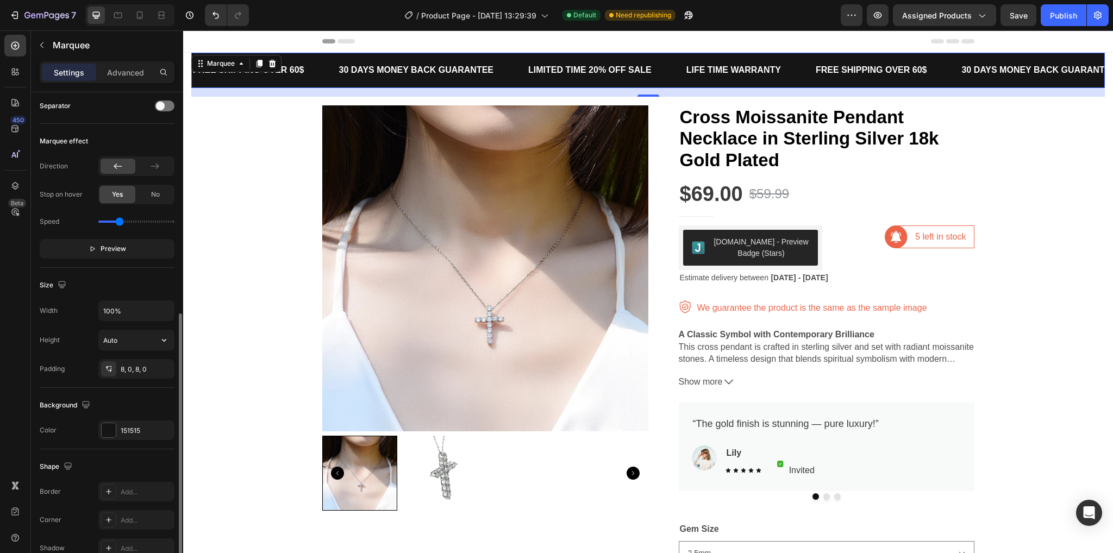
scroll to position [310, 0]
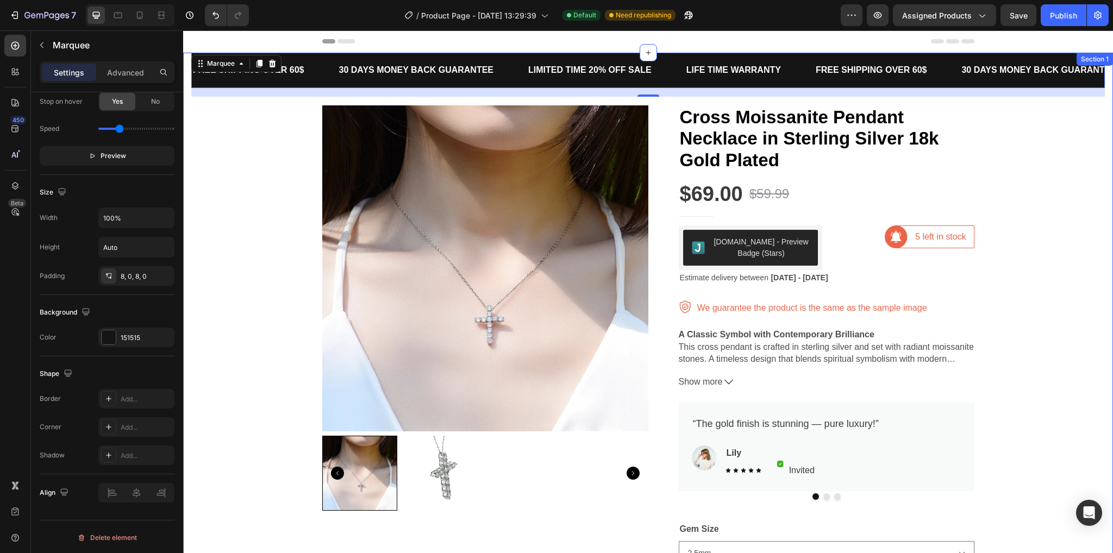
click at [262, 310] on div "FREE SHIPPING OVER 60$ Text Block 30 DAYS MONEY BACK GUARANTEE Text Block LIMIT…" at bounding box center [648, 440] width 914 height 775
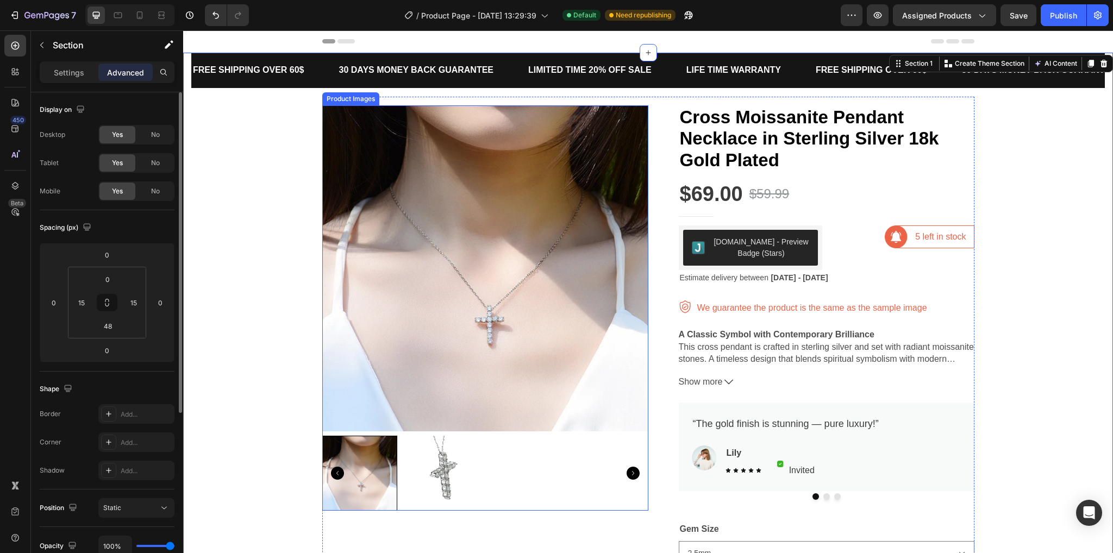
click at [376, 293] on img at bounding box center [485, 268] width 326 height 326
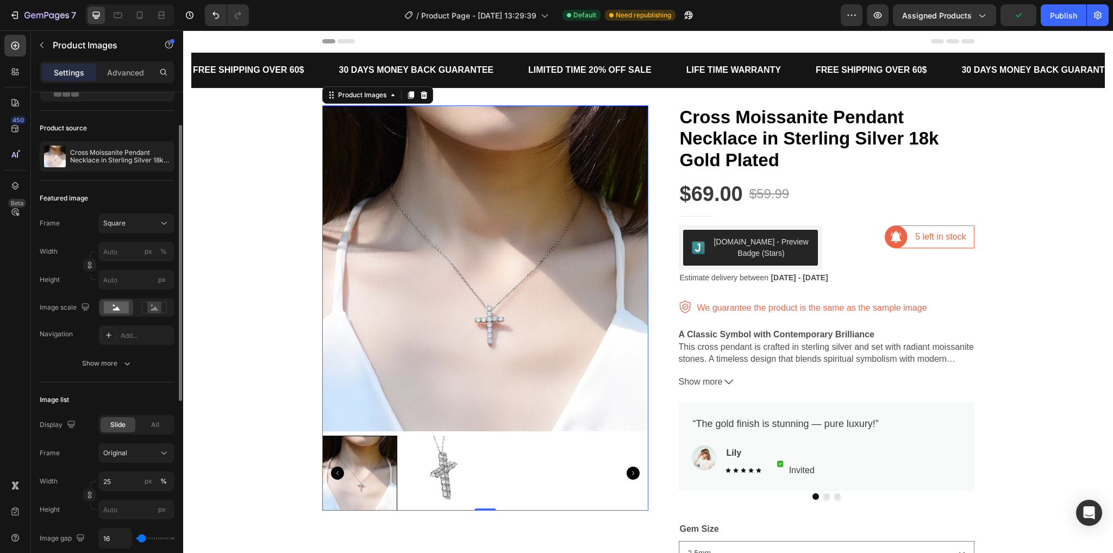
scroll to position [167, 0]
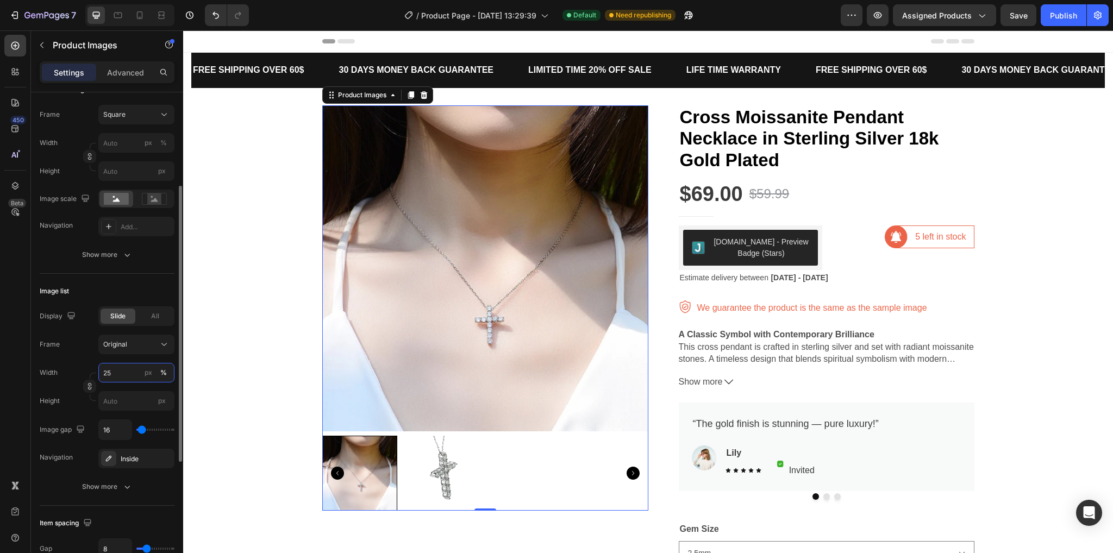
click at [137, 378] on input "25" at bounding box center [136, 373] width 76 height 20
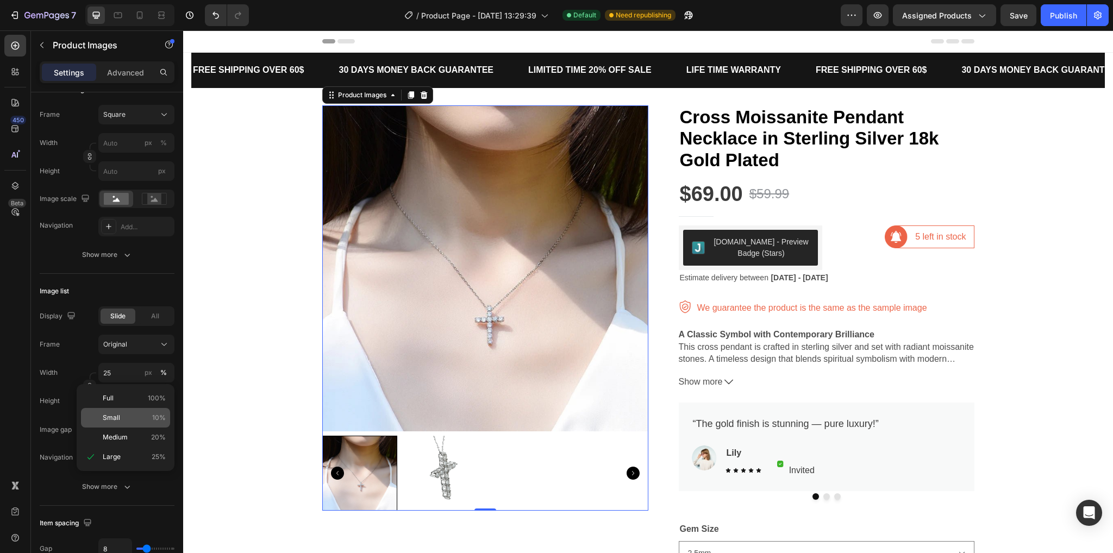
click at [152, 414] on span "10%" at bounding box center [159, 418] width 14 height 10
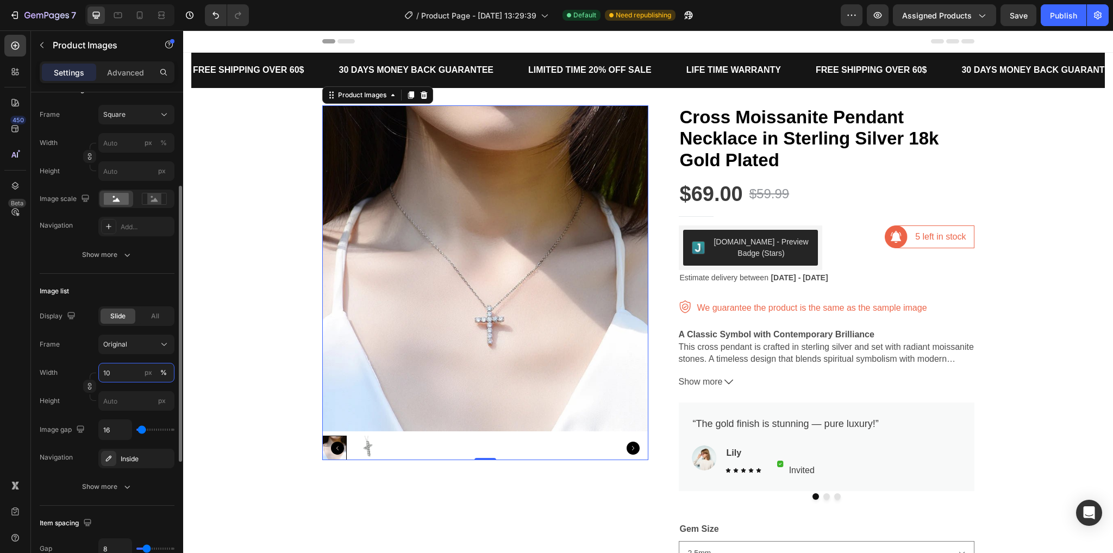
click at [129, 372] on input "10" at bounding box center [136, 373] width 76 height 20
click at [129, 438] on p "Medium 20%" at bounding box center [134, 438] width 63 height 10
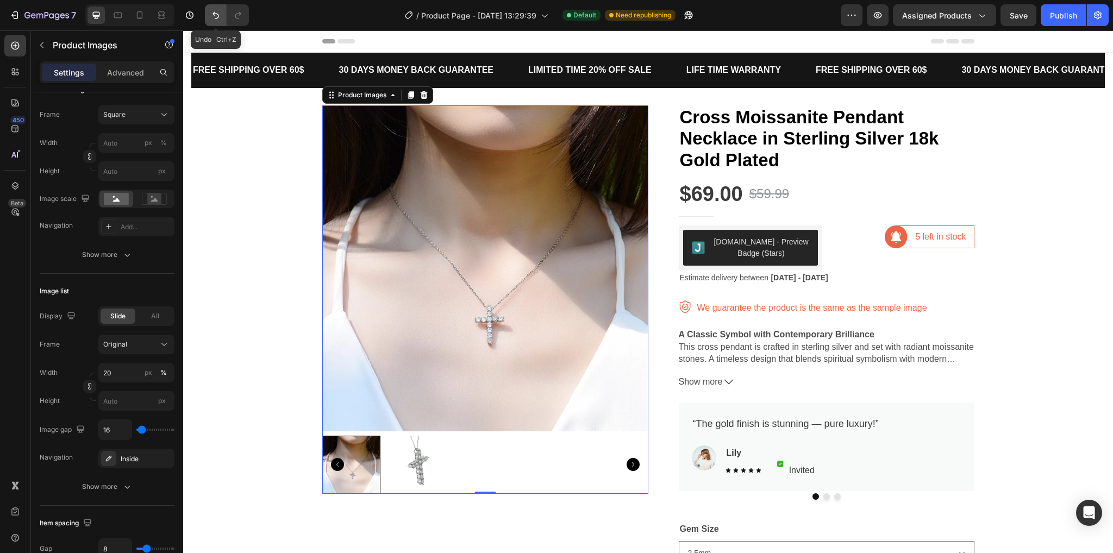
click at [215, 16] on icon "Undo/Redo" at bounding box center [215, 15] width 11 height 11
type input "25"
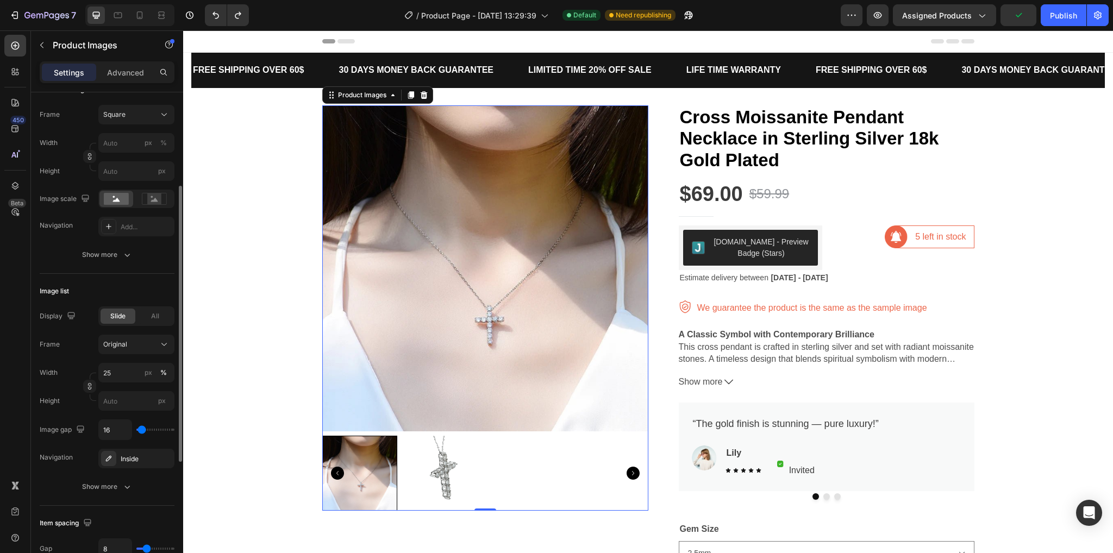
scroll to position [113, 0]
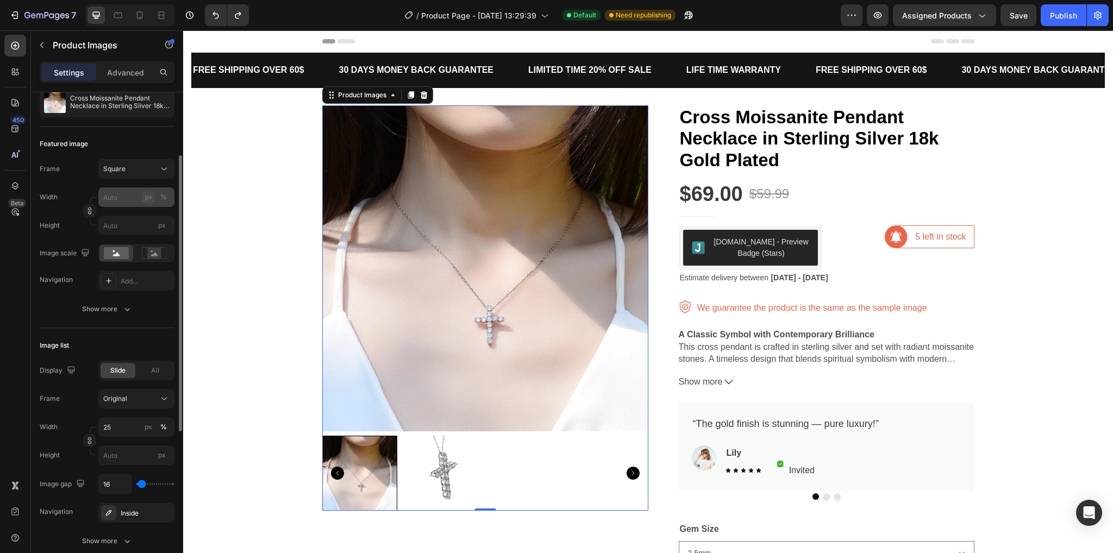
click at [146, 196] on div "px" at bounding box center [149, 197] width 8 height 10
click at [148, 196] on div "px" at bounding box center [149, 197] width 8 height 10
type input "1"
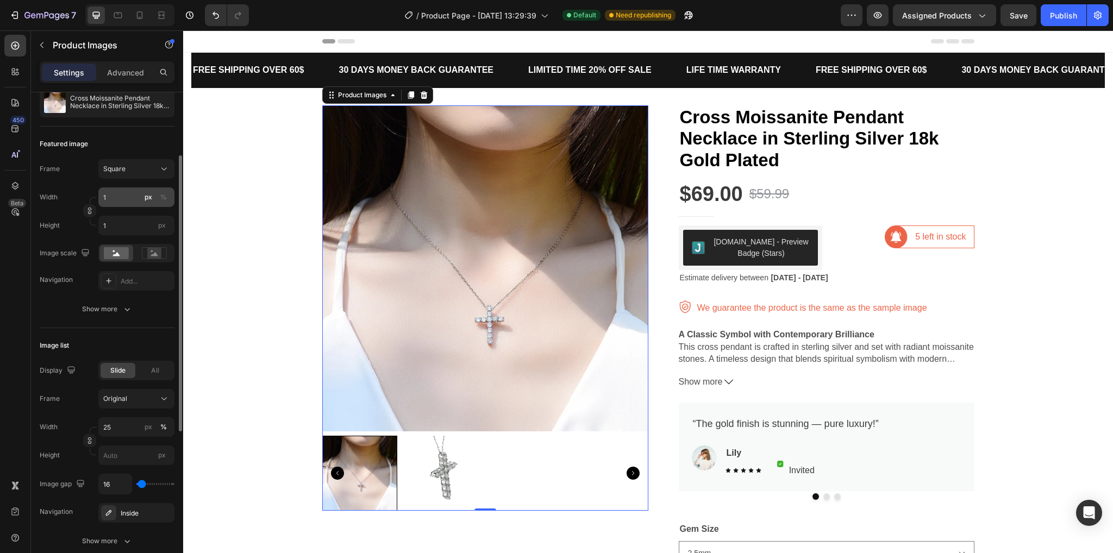
scroll to position [0, 0]
click at [142, 192] on div "px %" at bounding box center [156, 198] width 28 height 20
click at [141, 192] on input "1" at bounding box center [136, 198] width 76 height 20
click at [224, 18] on button "Undo/Redo" at bounding box center [216, 15] width 22 height 22
click at [91, 307] on div "Show more" at bounding box center [107, 309] width 51 height 11
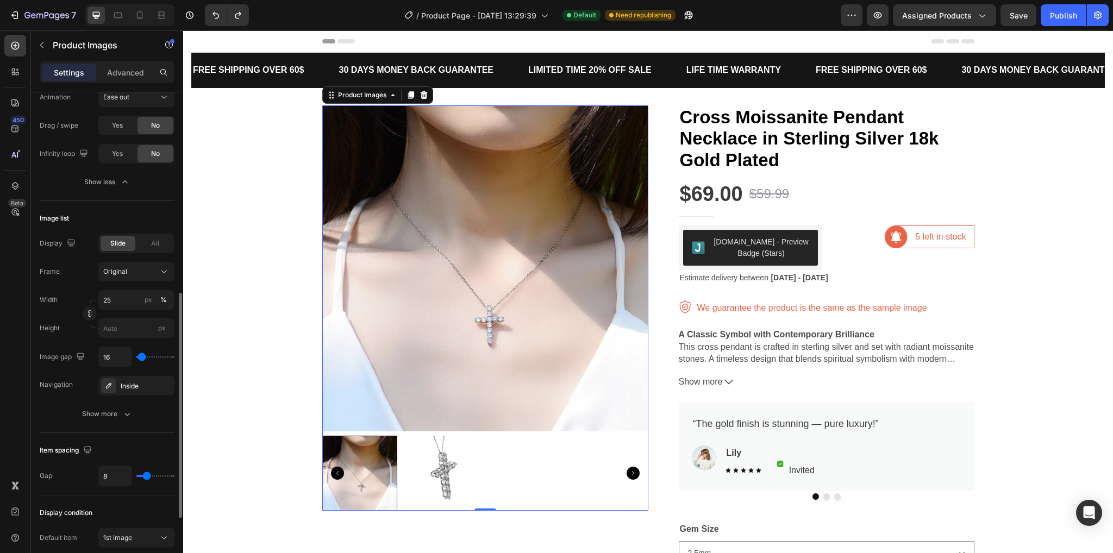
scroll to position [583, 0]
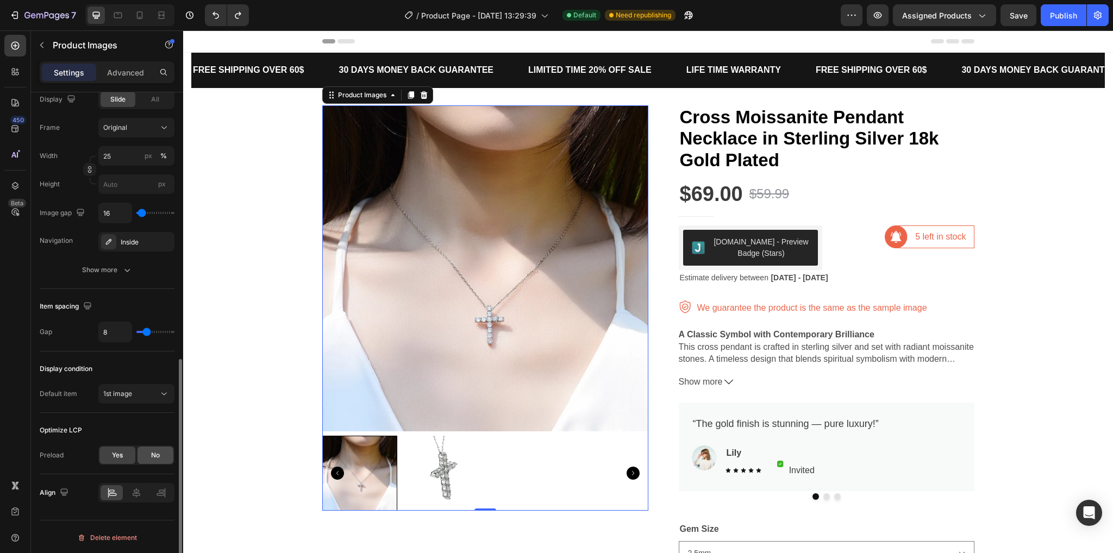
click at [151, 455] on span "No" at bounding box center [155, 456] width 9 height 10
click at [125, 474] on button "Medium" at bounding box center [136, 484] width 76 height 20
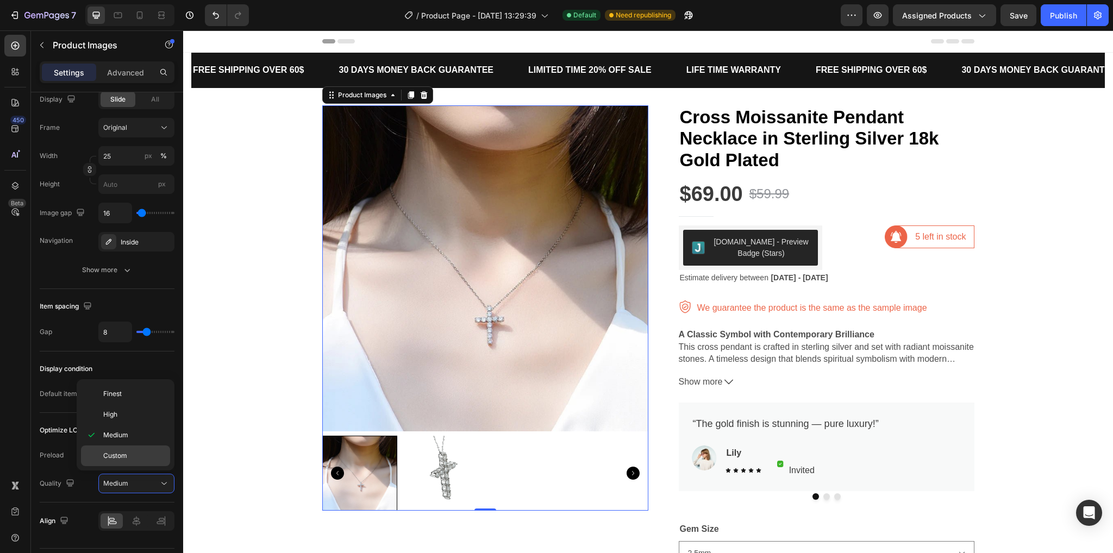
click at [122, 463] on div "Custom" at bounding box center [125, 456] width 89 height 21
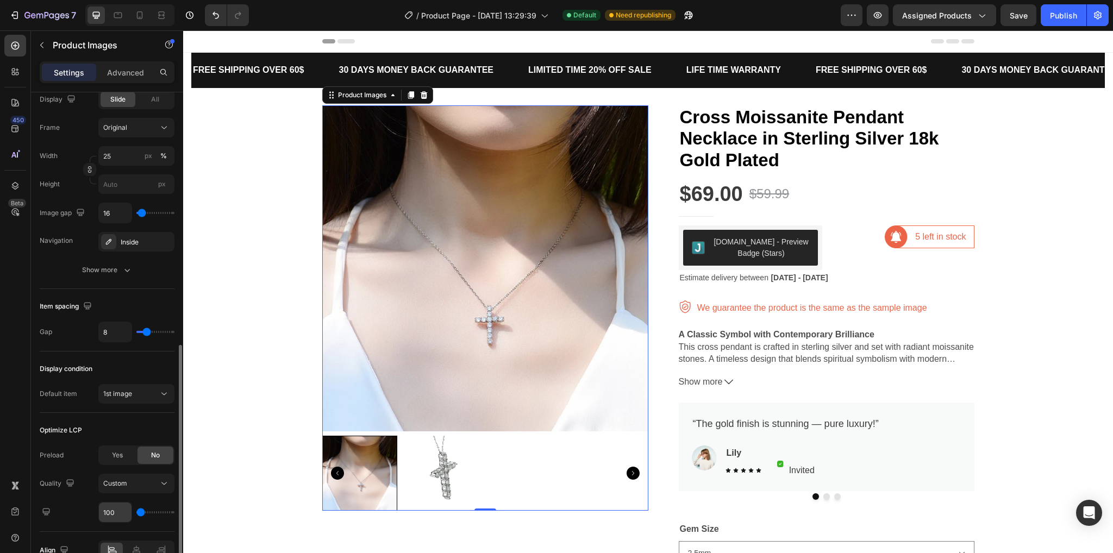
click at [107, 505] on input "100" at bounding box center [115, 513] width 33 height 20
click at [129, 479] on div "Custom" at bounding box center [130, 484] width 55 height 10
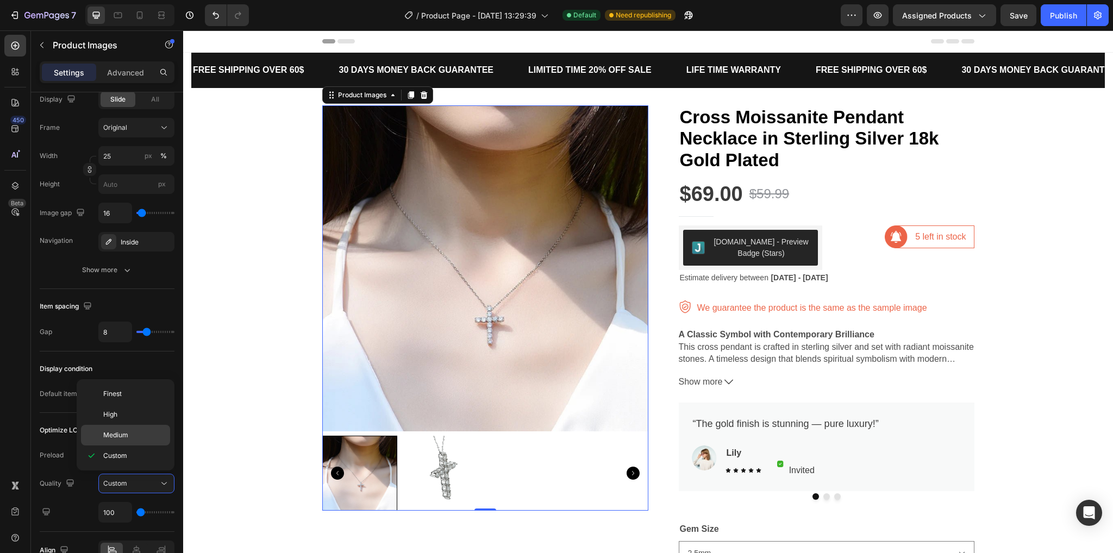
click at [124, 441] on div "Medium" at bounding box center [125, 435] width 89 height 21
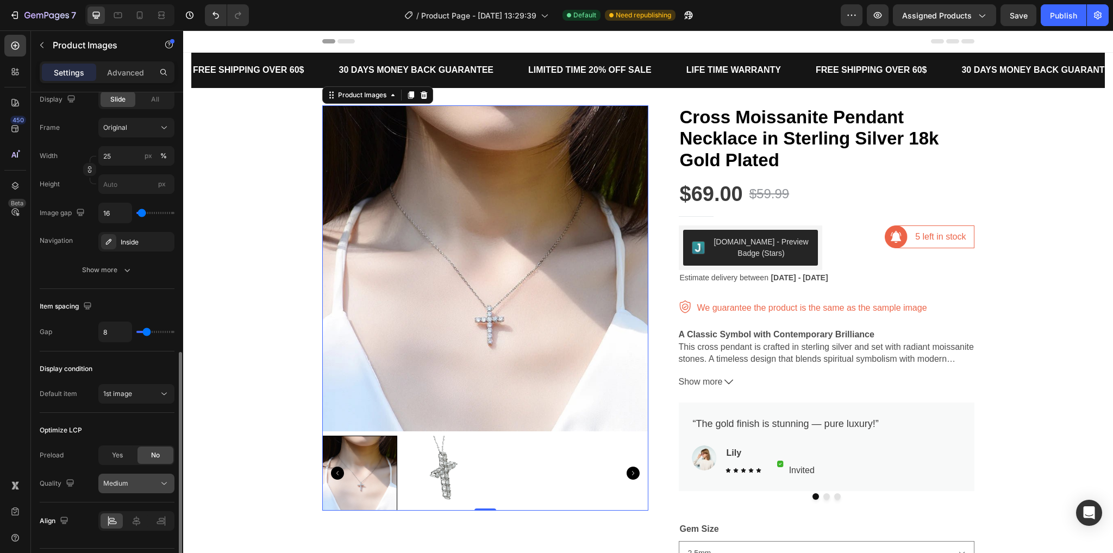
click at [123, 474] on button "Medium" at bounding box center [136, 484] width 76 height 20
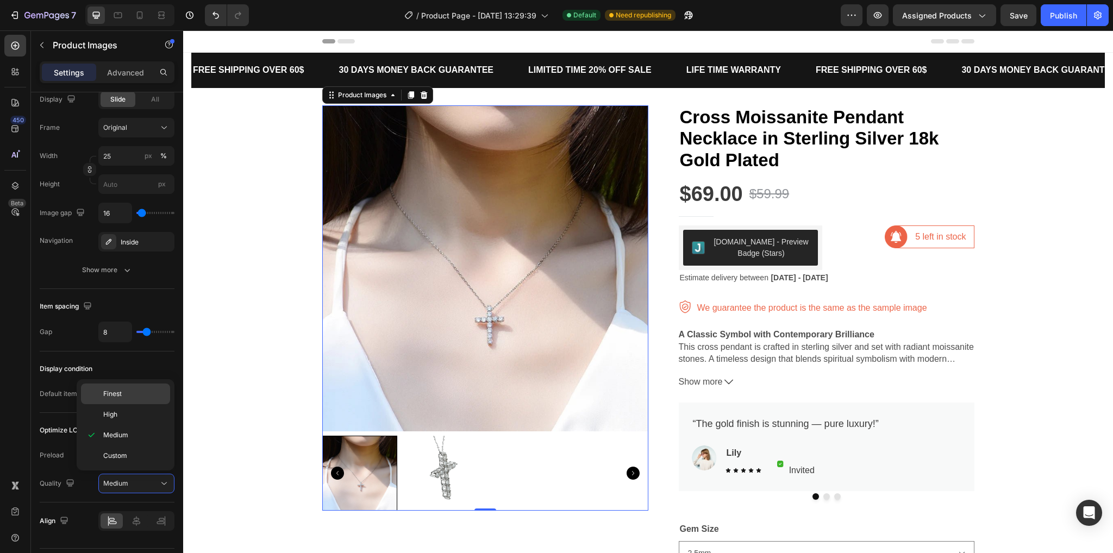
click at [117, 397] on span "Finest" at bounding box center [112, 394] width 18 height 10
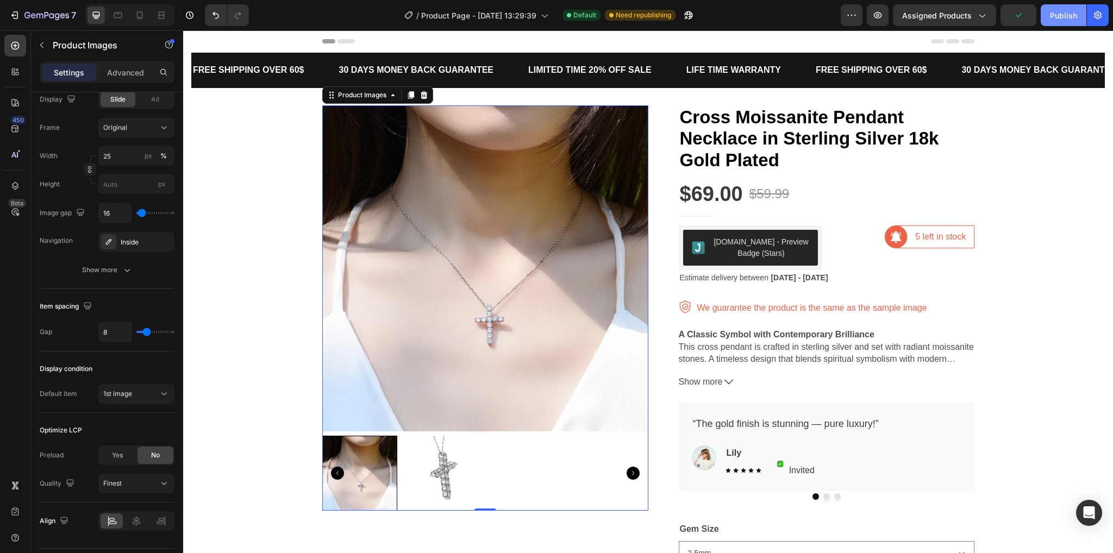
click at [1057, 7] on button "Publish" at bounding box center [1064, 15] width 46 height 22
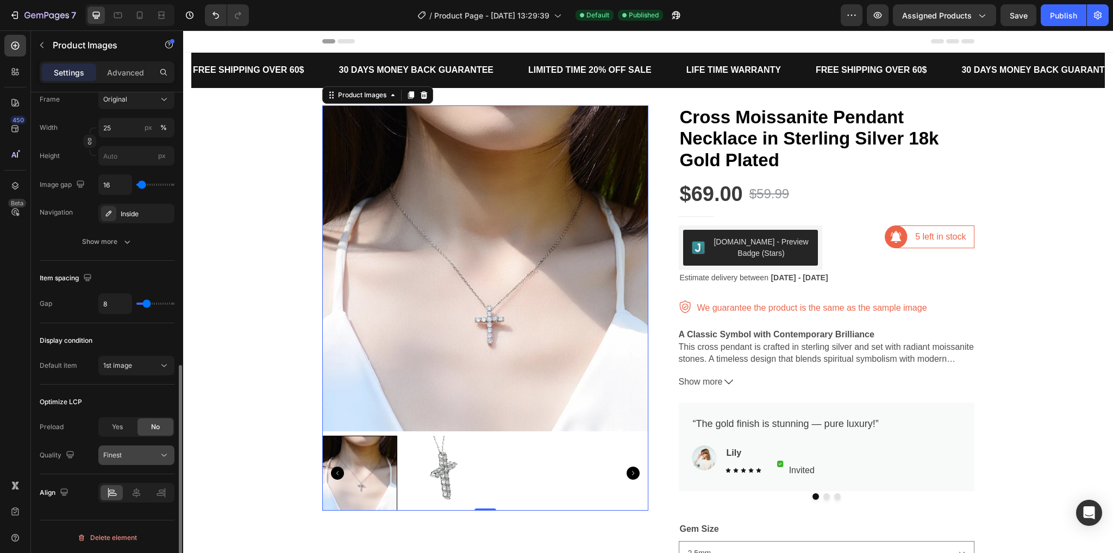
click at [126, 462] on button "Finest" at bounding box center [136, 456] width 76 height 20
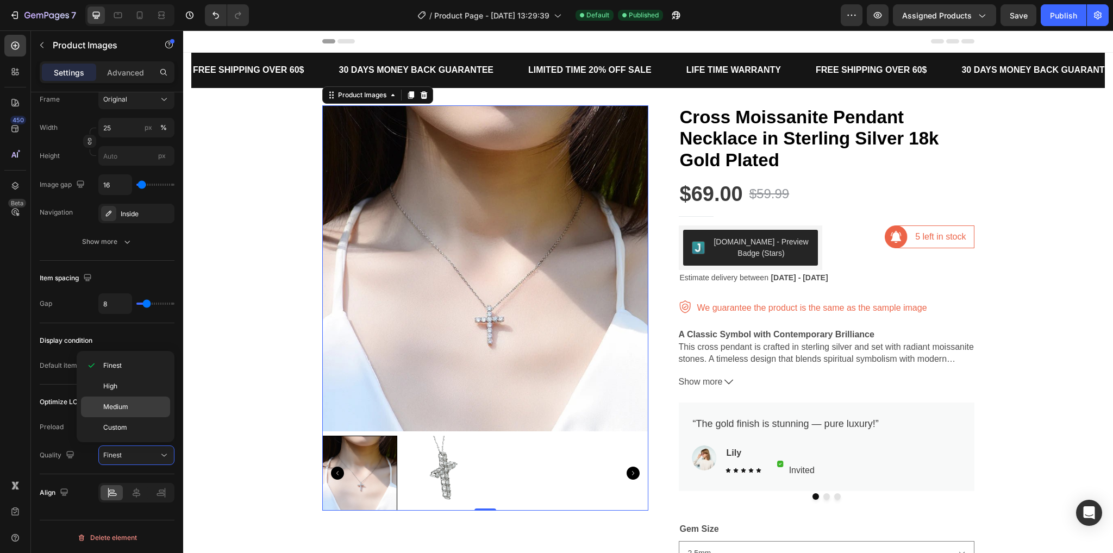
click at [123, 412] on div "Medium" at bounding box center [125, 407] width 89 height 21
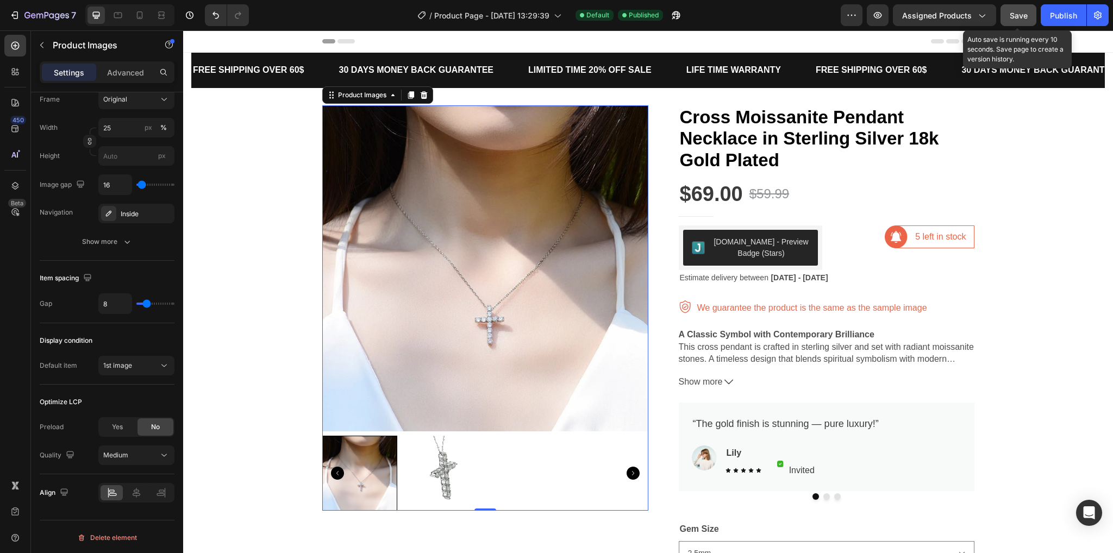
click at [1011, 21] on button "Save" at bounding box center [1019, 15] width 36 height 22
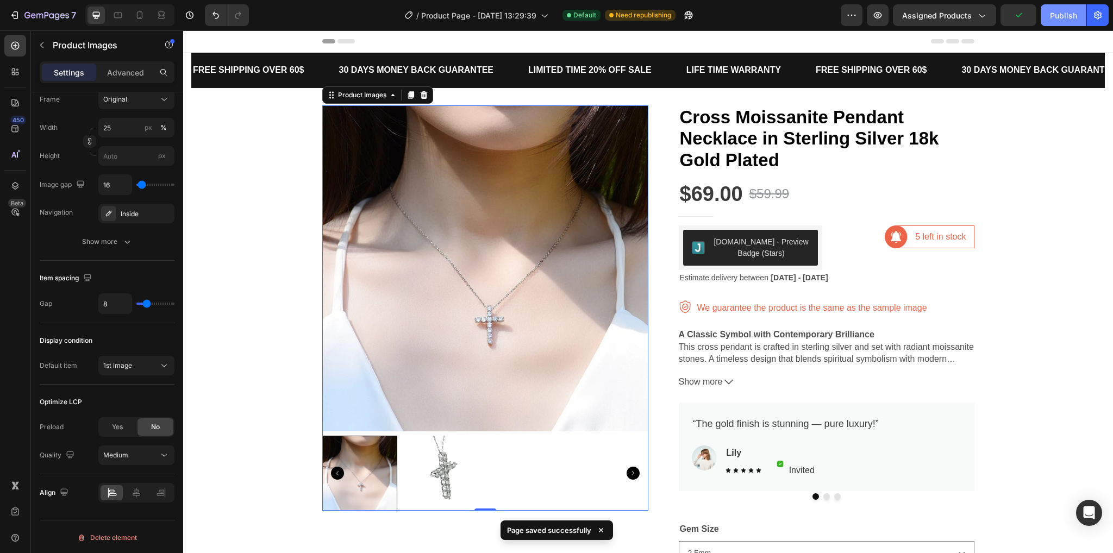
click at [1063, 13] on div "Publish" at bounding box center [1063, 15] width 27 height 11
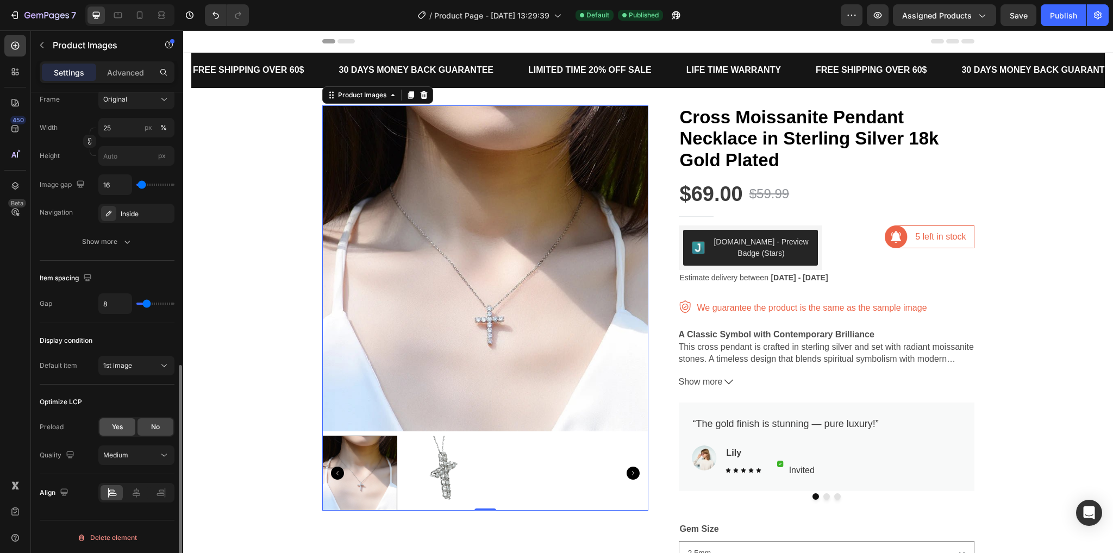
click at [124, 419] on div "Yes" at bounding box center [117, 427] width 36 height 17
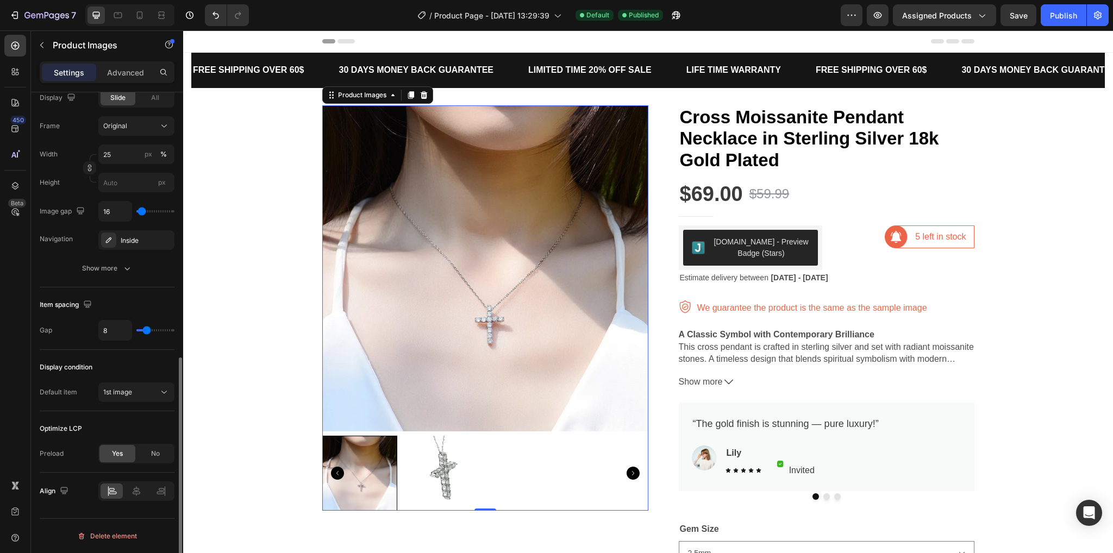
scroll to position [583, 0]
click at [1076, 10] on div "Publish" at bounding box center [1063, 15] width 27 height 11
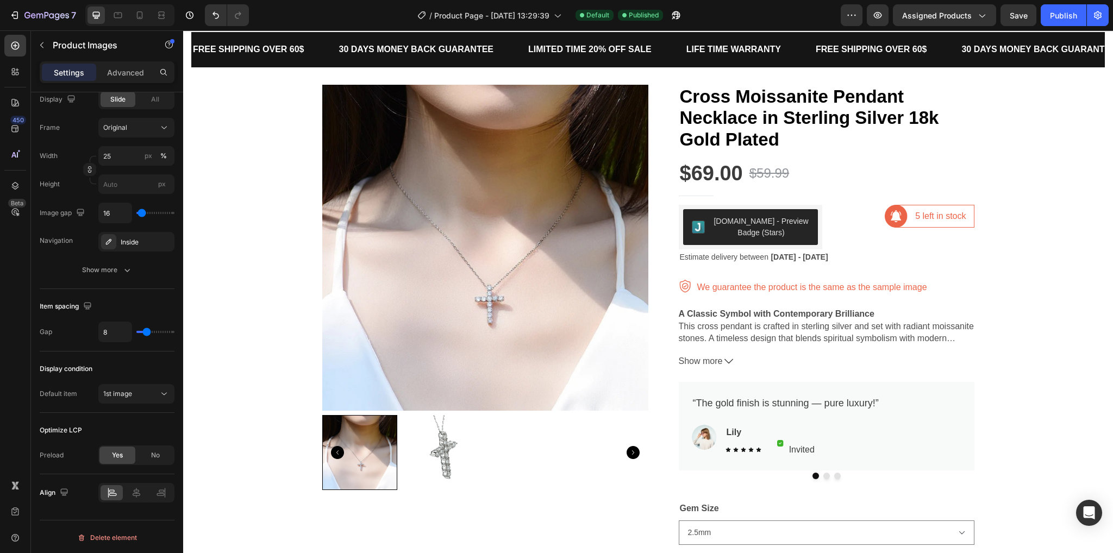
scroll to position [0, 0]
